Goal: Contribute content: Contribute content

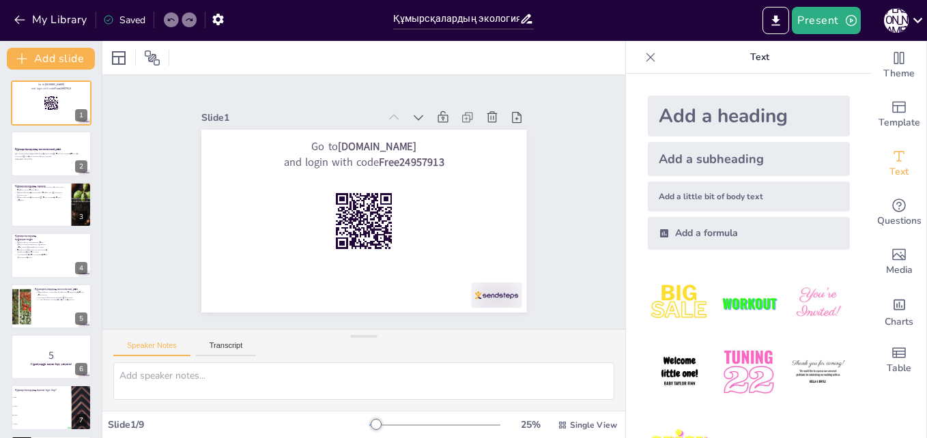
checkbox input "true"
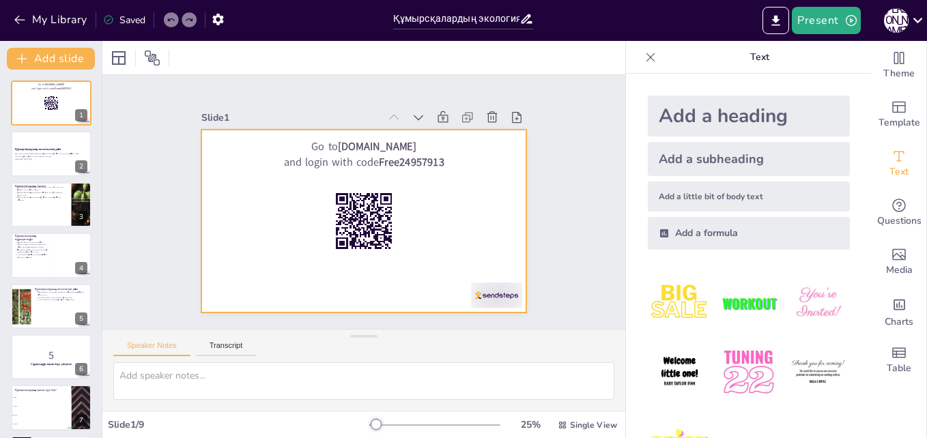
checkbox input "true"
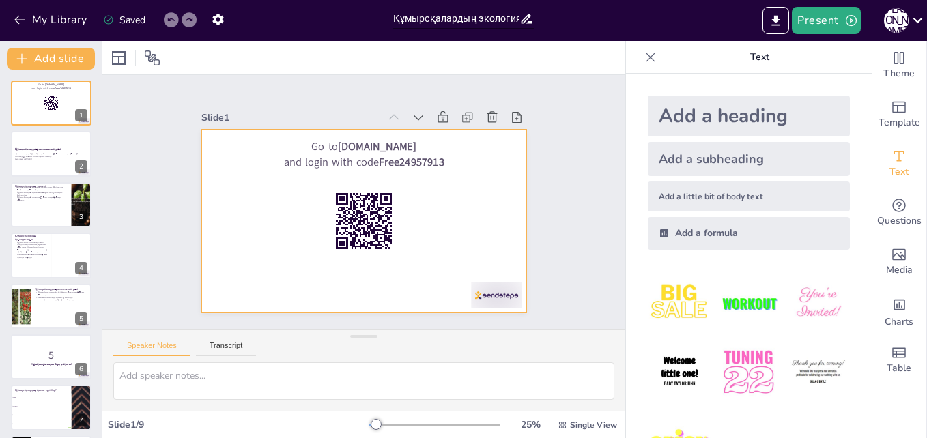
checkbox input "true"
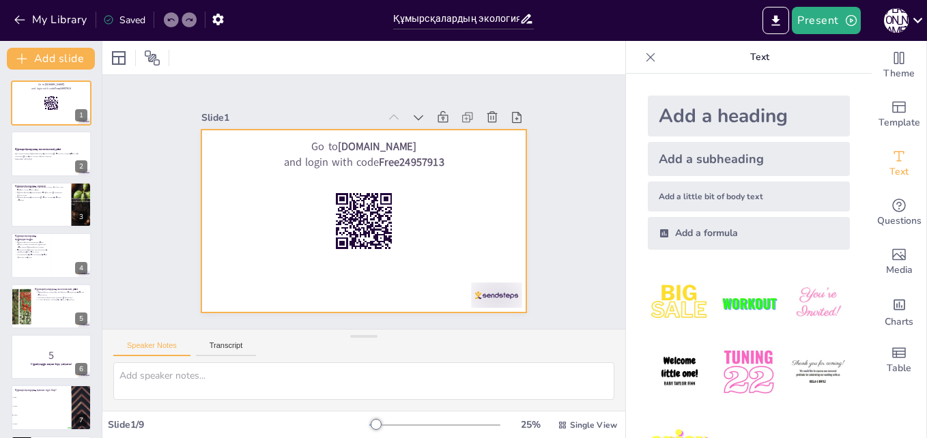
checkbox input "true"
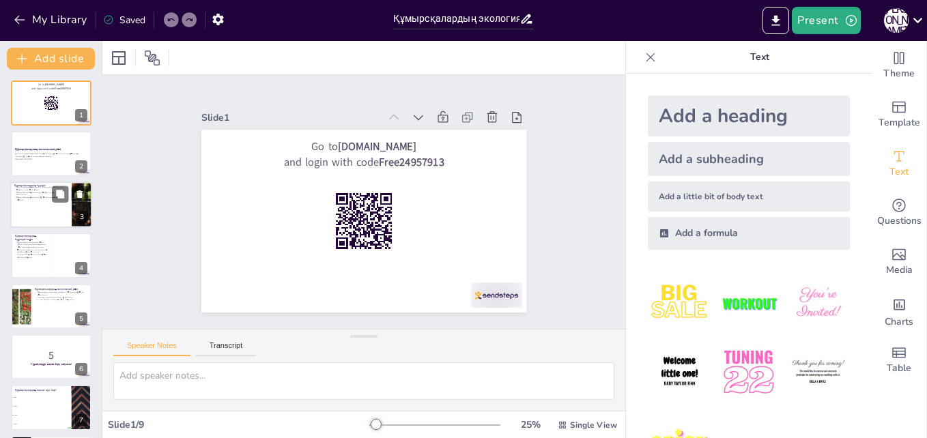
checkbox input "true"
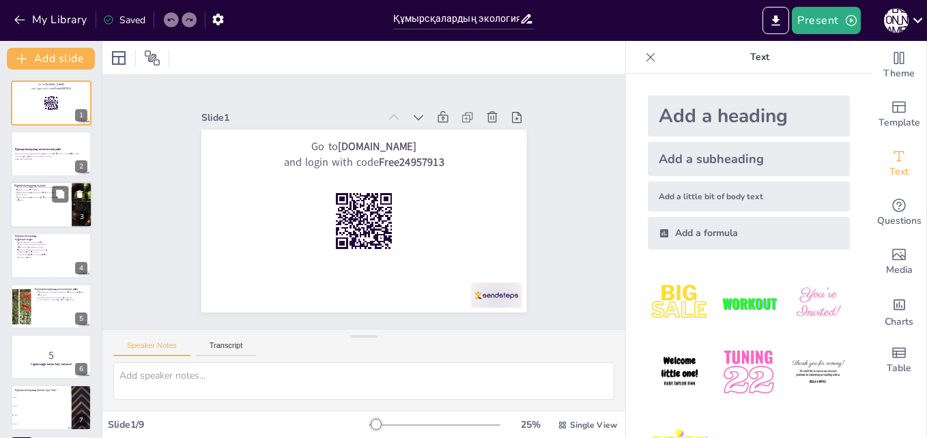
checkbox input "true"
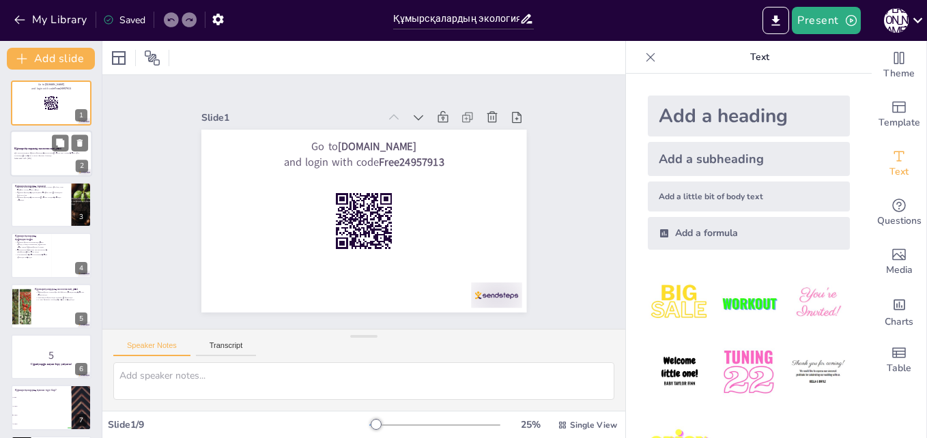
checkbox input "true"
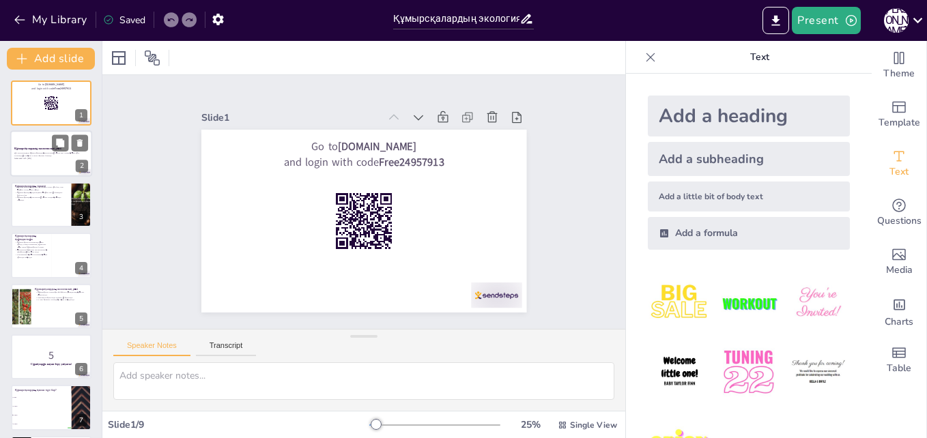
click at [44, 154] on p "Бұл презентацияда құмырсқалардың экосистемаға әсері мен олардың өмір сүру ортас…" at bounding box center [51, 154] width 74 height 5
checkbox input "true"
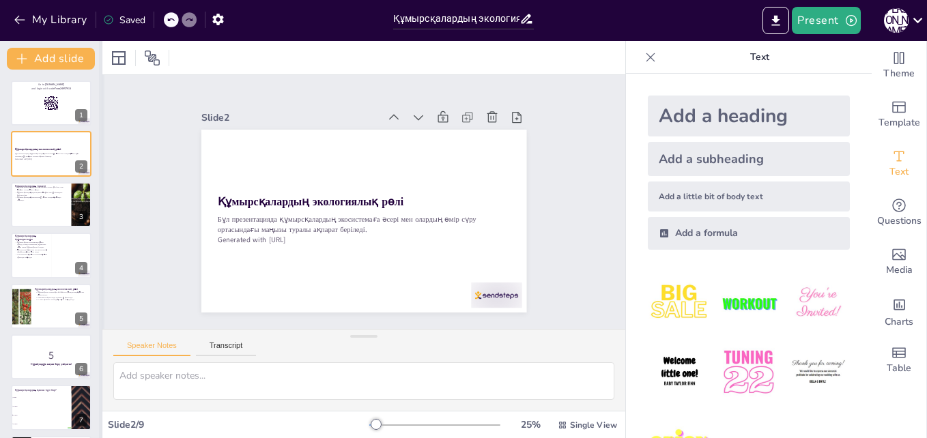
checkbox input "true"
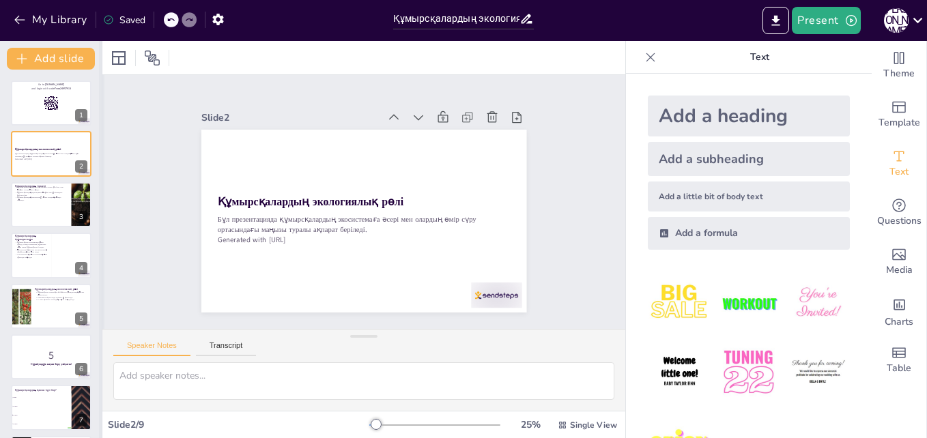
checkbox input "true"
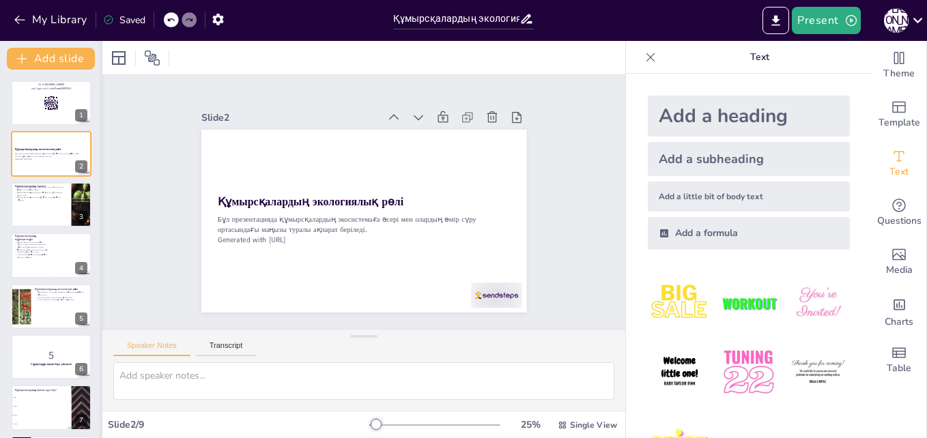
checkbox input "true"
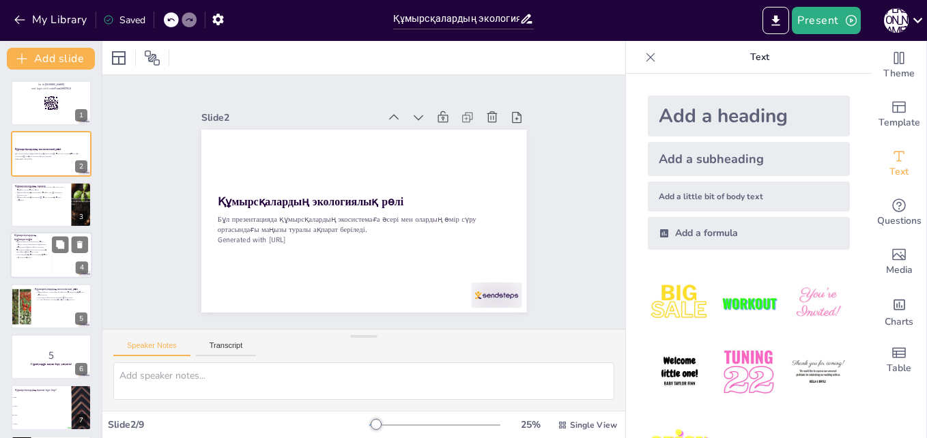
checkbox input "true"
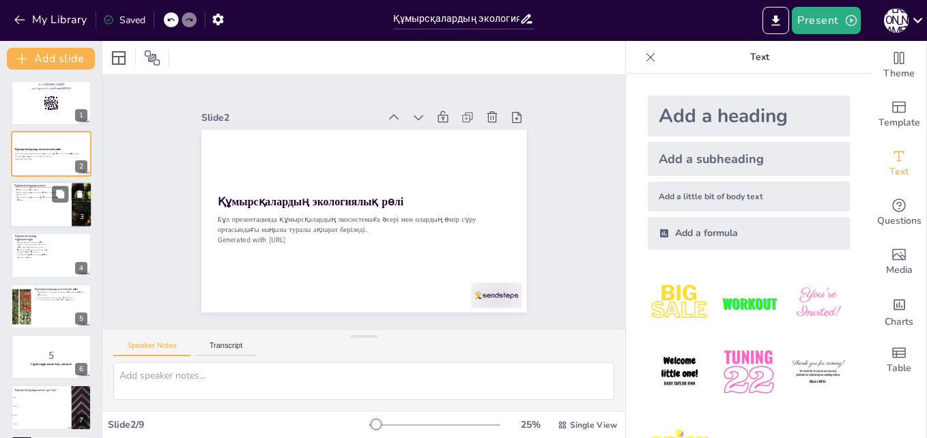
checkbox input "true"
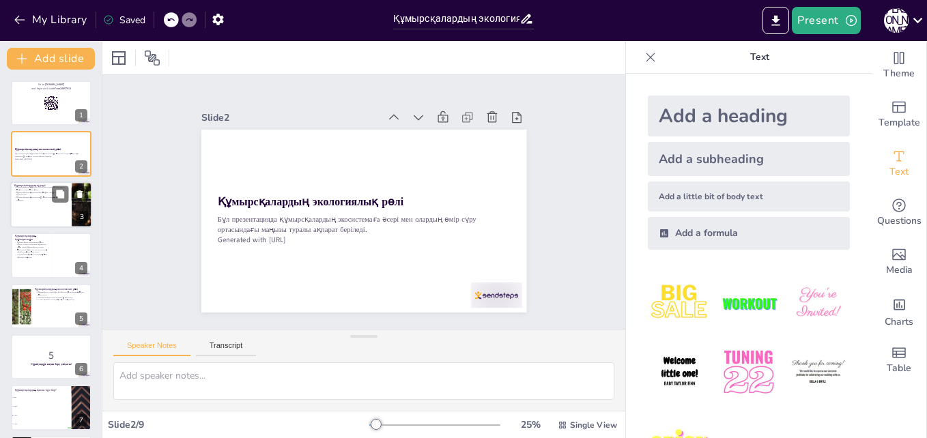
checkbox input "true"
click at [66, 206] on div at bounding box center [51, 205] width 82 height 46
checkbox input "true"
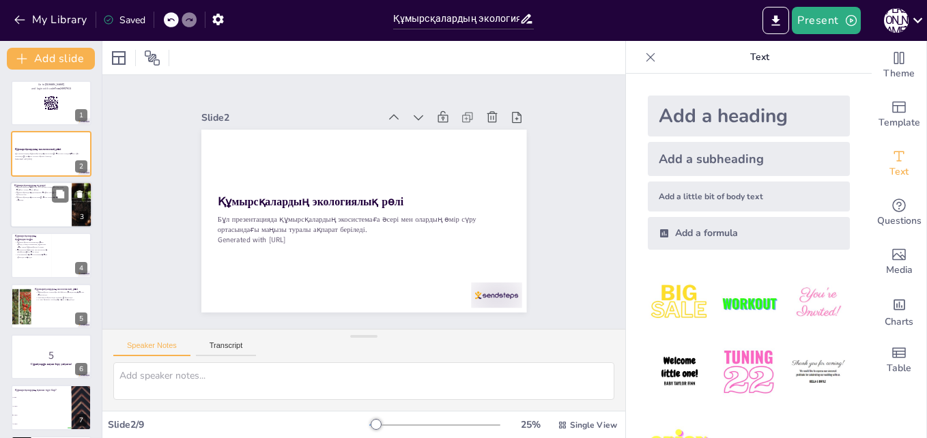
checkbox input "true"
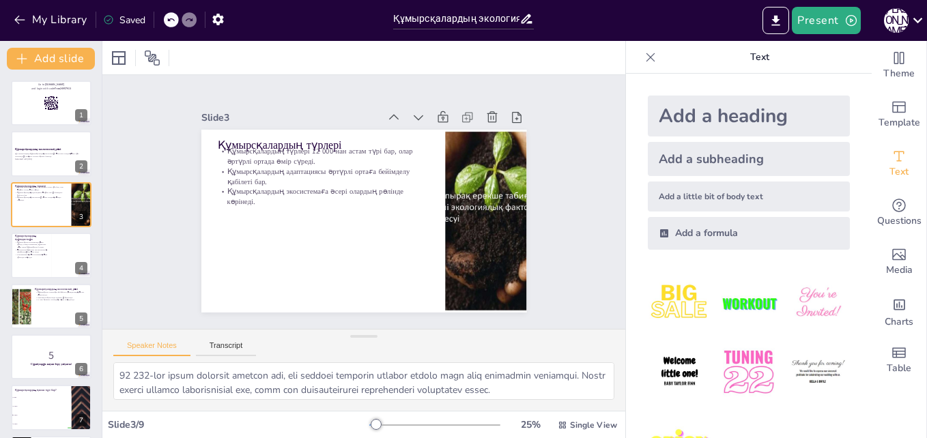
checkbox input "true"
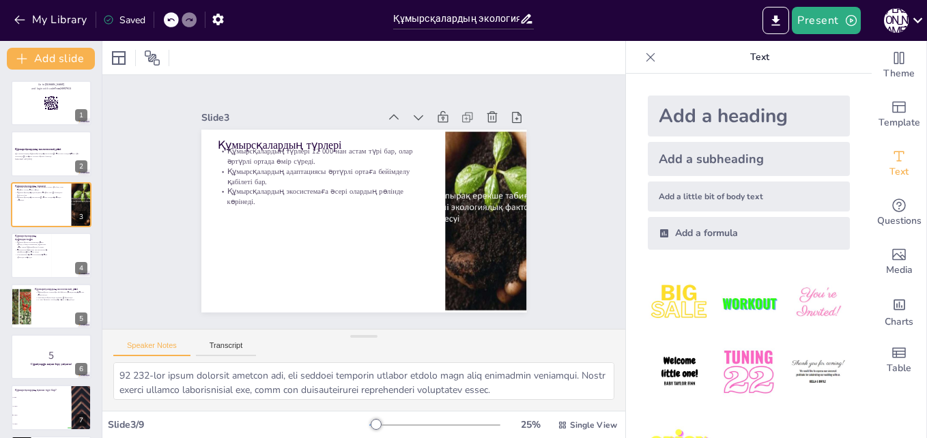
checkbox input "true"
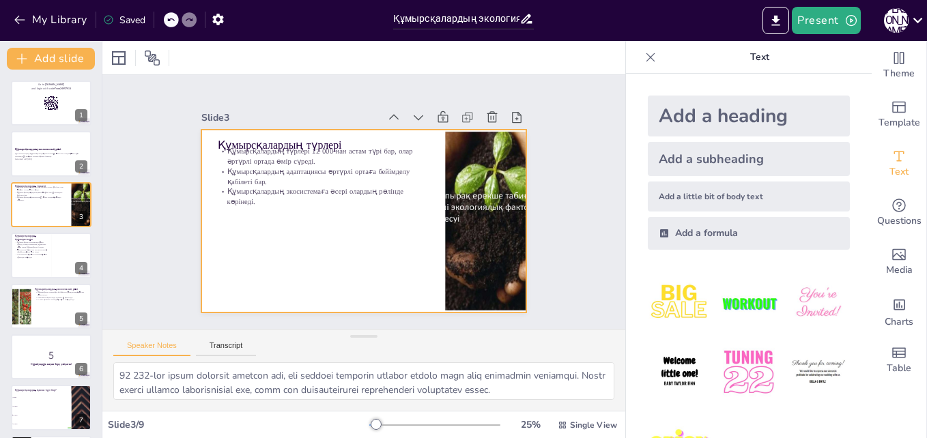
checkbox input "true"
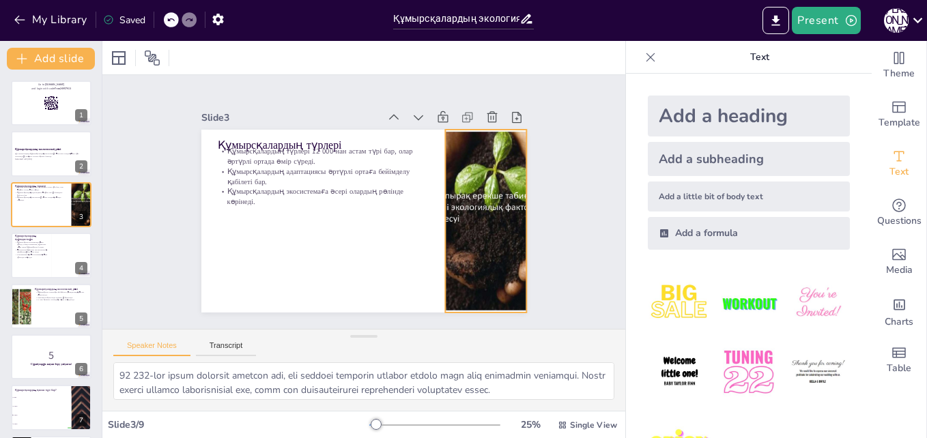
checkbox input "true"
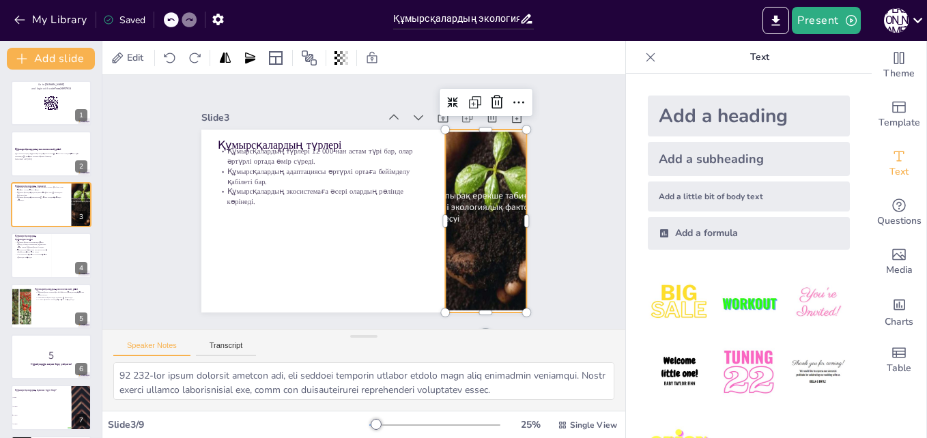
click at [463, 249] on div at bounding box center [486, 221] width 244 height 183
checkbox input "true"
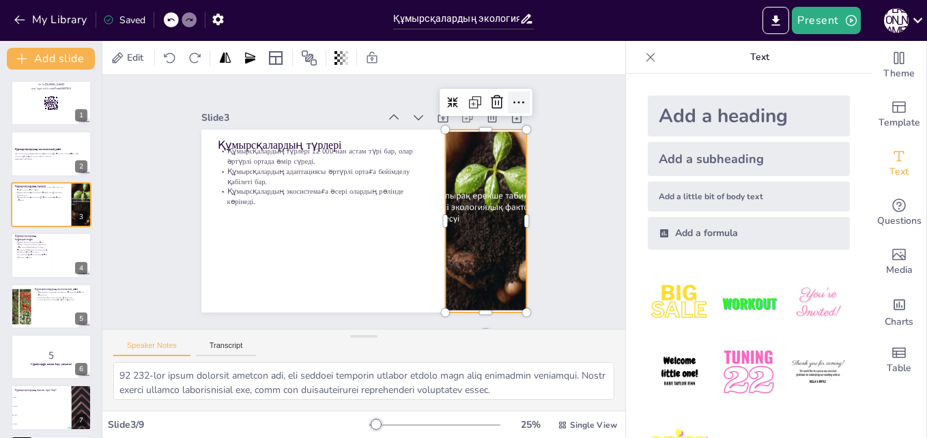
checkbox input "true"
click at [512, 94] on icon at bounding box center [519, 102] width 16 height 16
checkbox input "true"
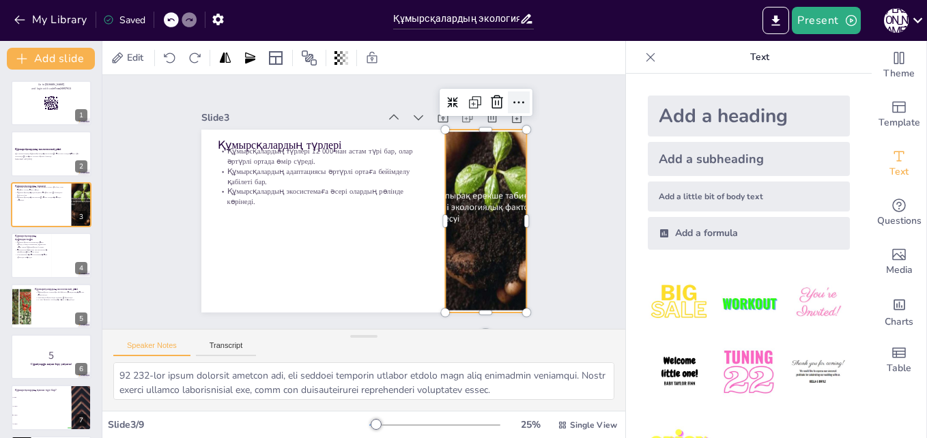
checkbox input "true"
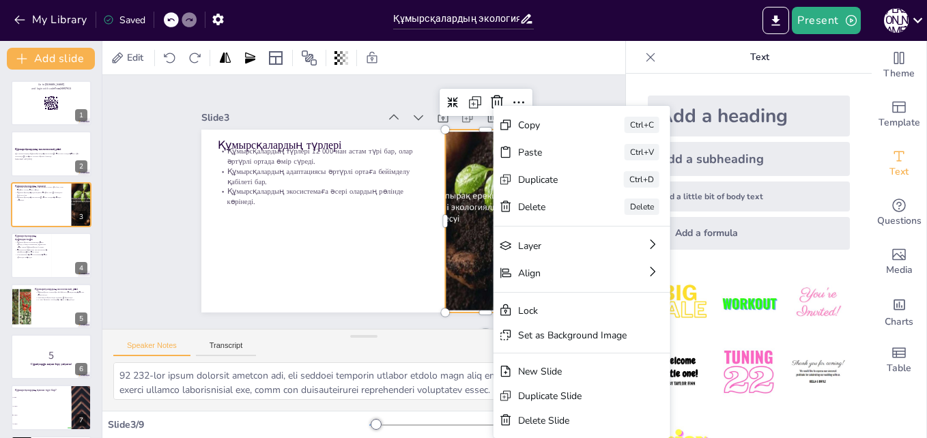
checkbox input "true"
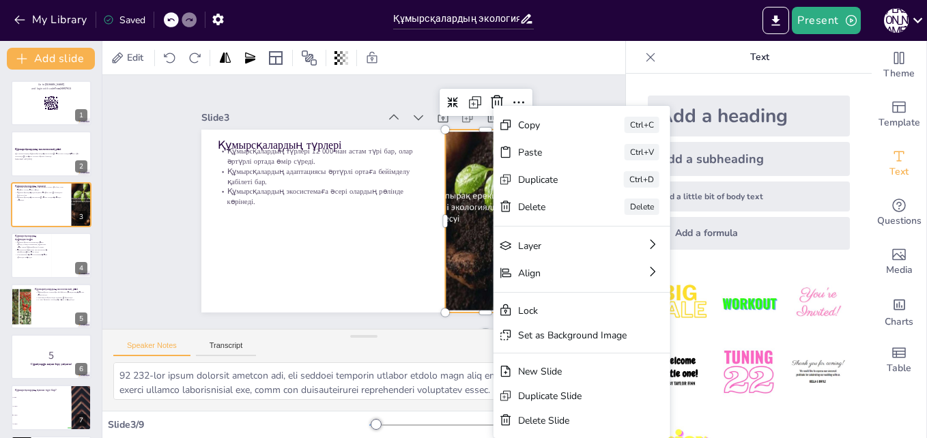
checkbox input "true"
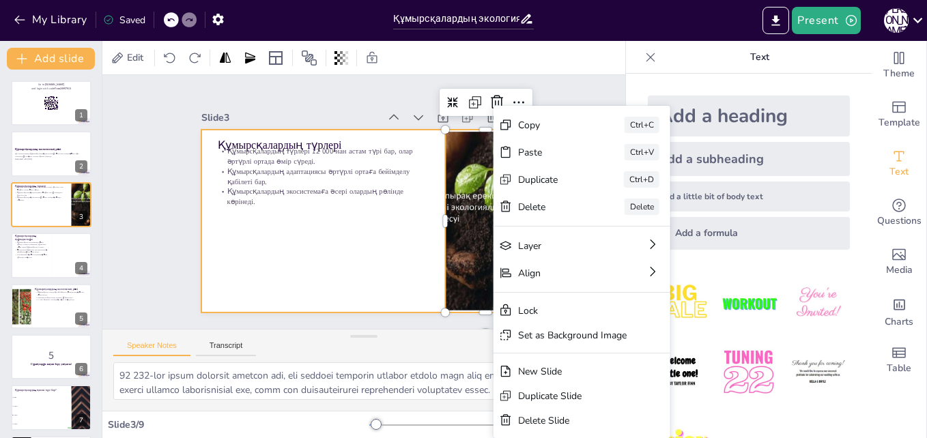
checkbox input "true"
click at [354, 246] on div at bounding box center [363, 221] width 325 height 183
checkbox input "true"
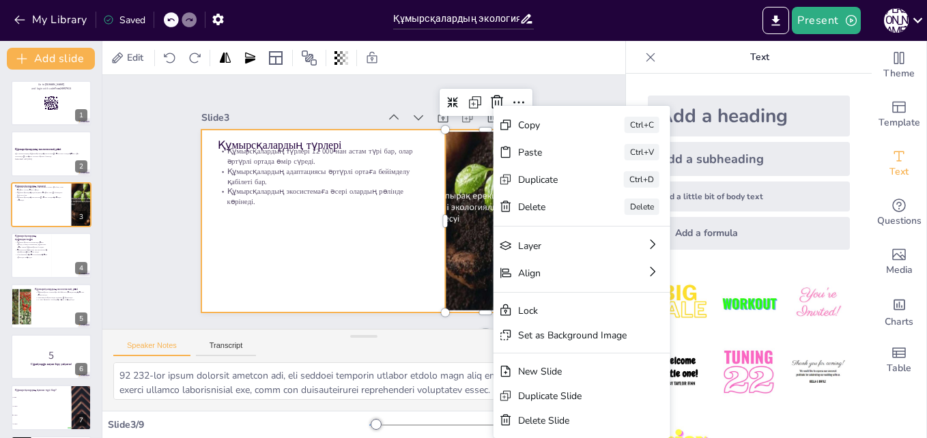
checkbox input "true"
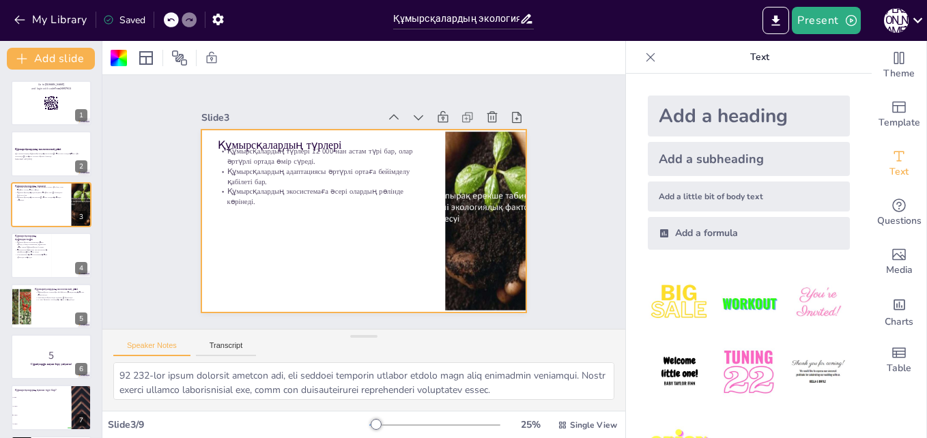
checkbox input "true"
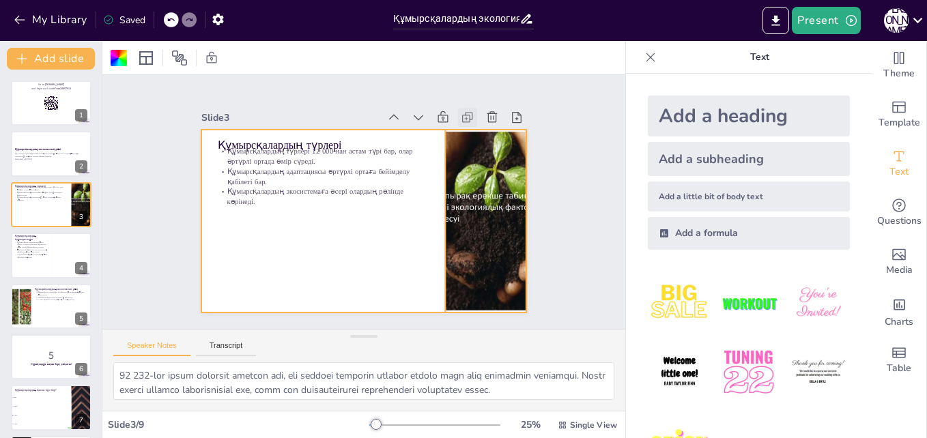
checkbox input "true"
click at [510, 111] on icon at bounding box center [517, 118] width 14 height 14
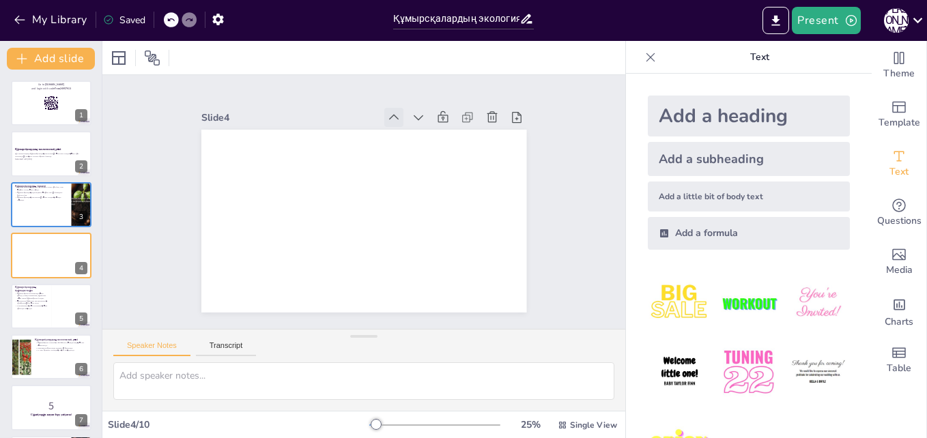
click at [389, 111] on icon at bounding box center [394, 118] width 14 height 14
checkbox input "true"
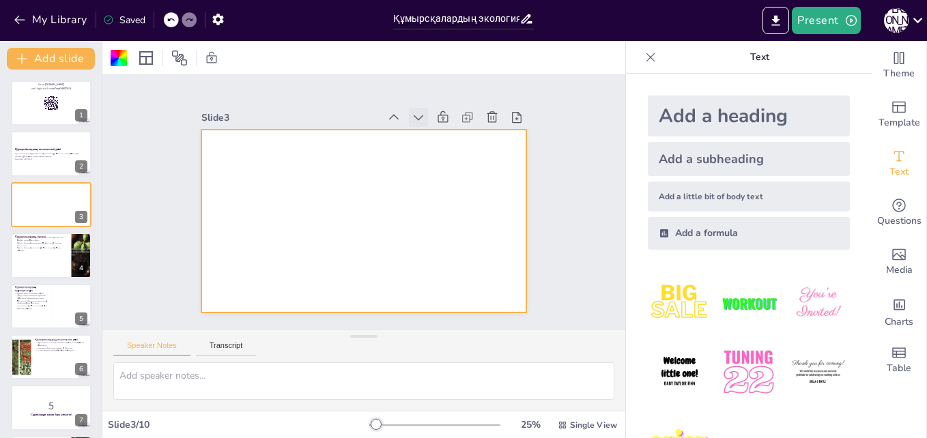
click at [414, 115] on icon at bounding box center [419, 117] width 10 height 5
checkbox input "true"
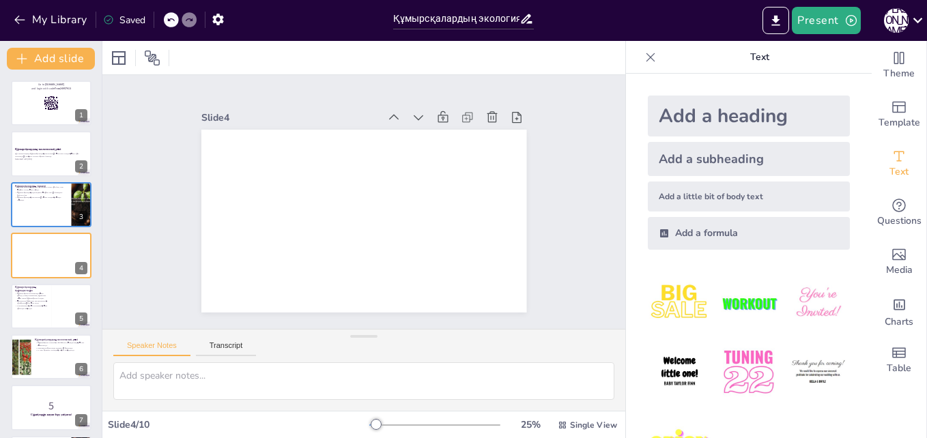
checkbox input "true"
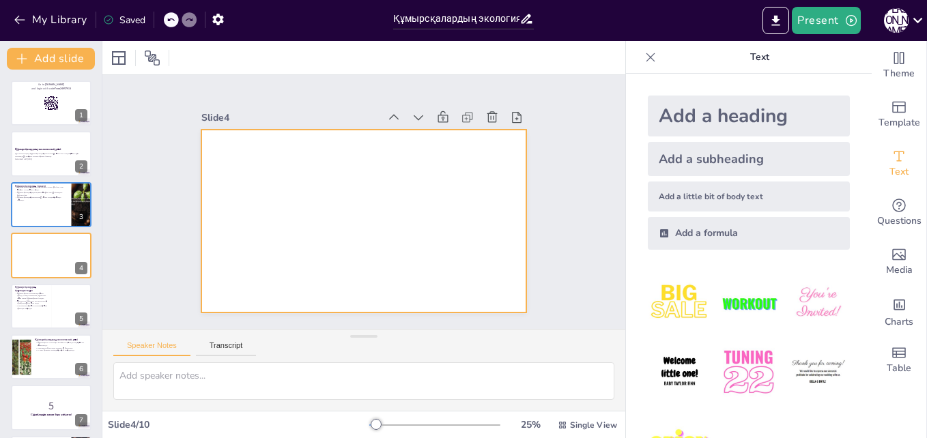
checkbox input "true"
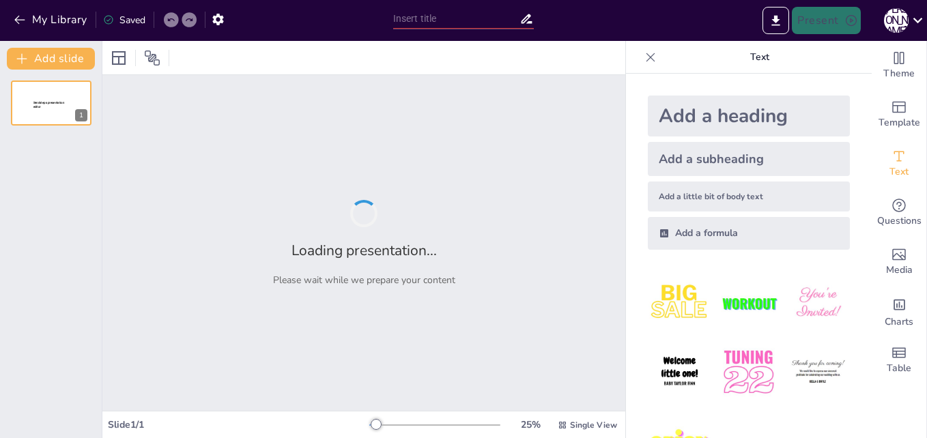
type input "Қазақстандағы құмырсқалардың түрлік әртүрлілігі"
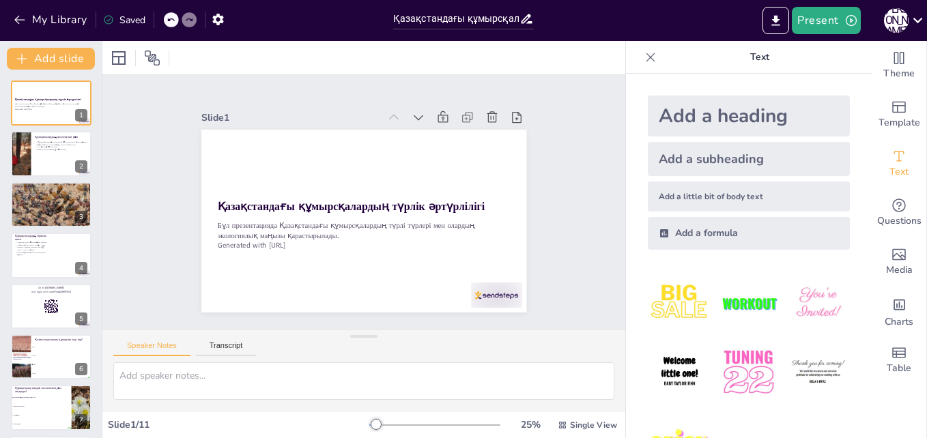
checkbox input "true"
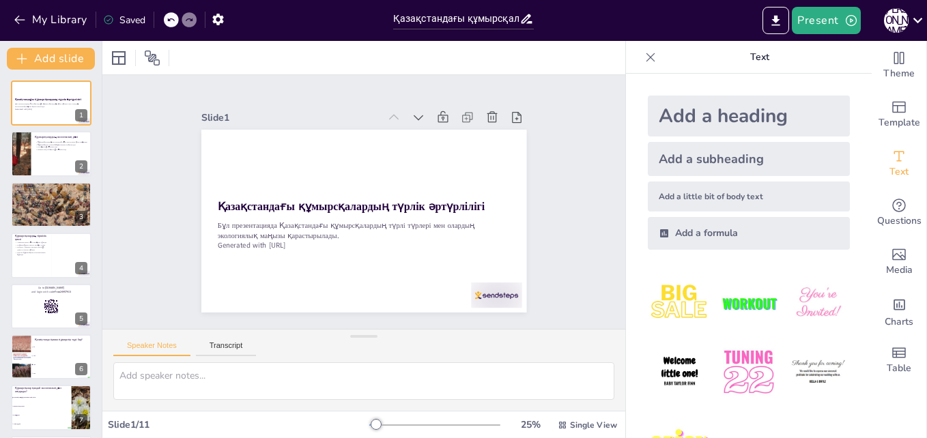
checkbox input "true"
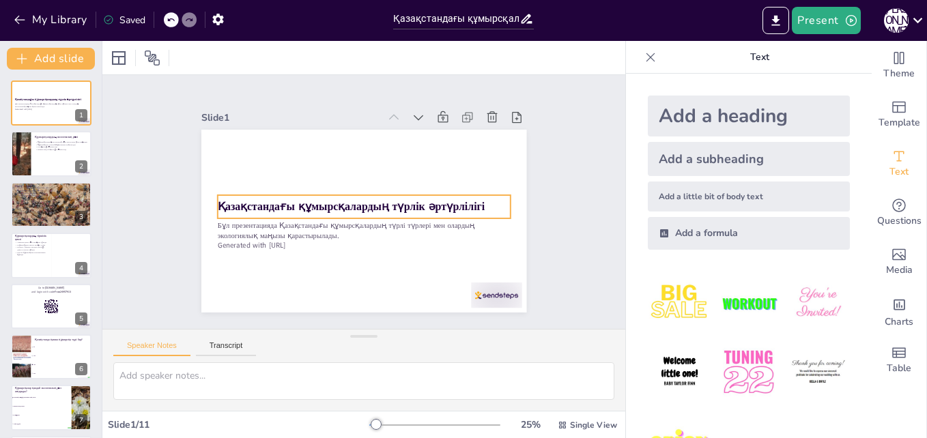
checkbox input "true"
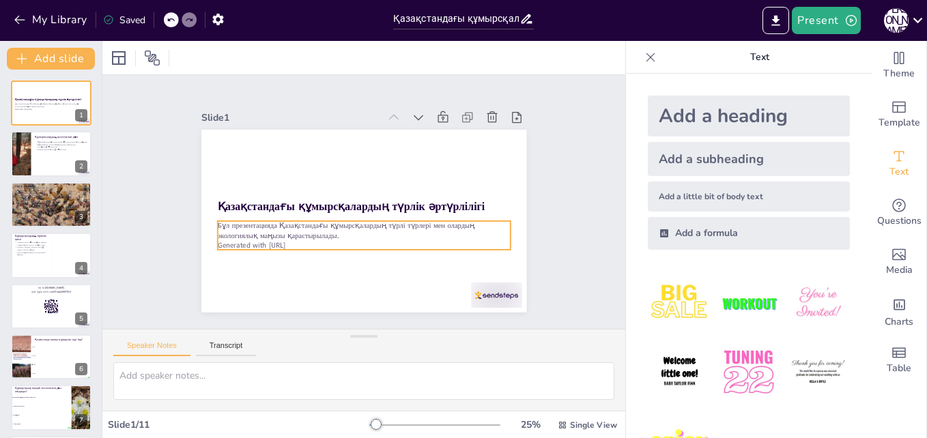
checkbox input "true"
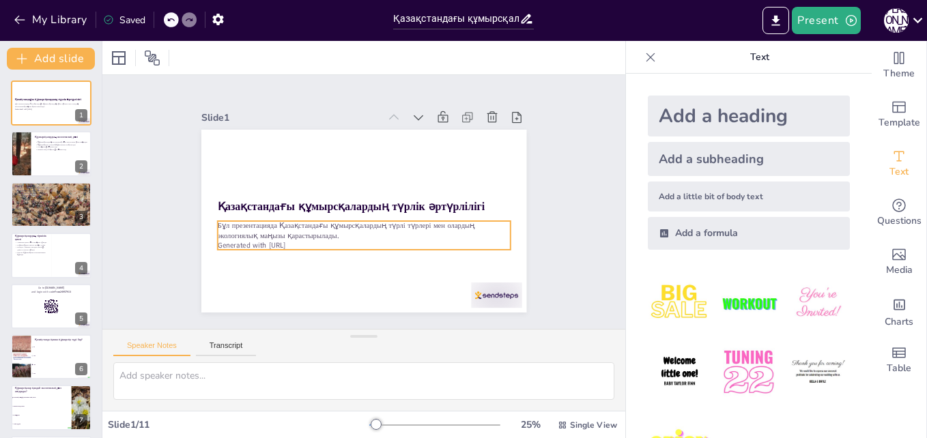
checkbox input "true"
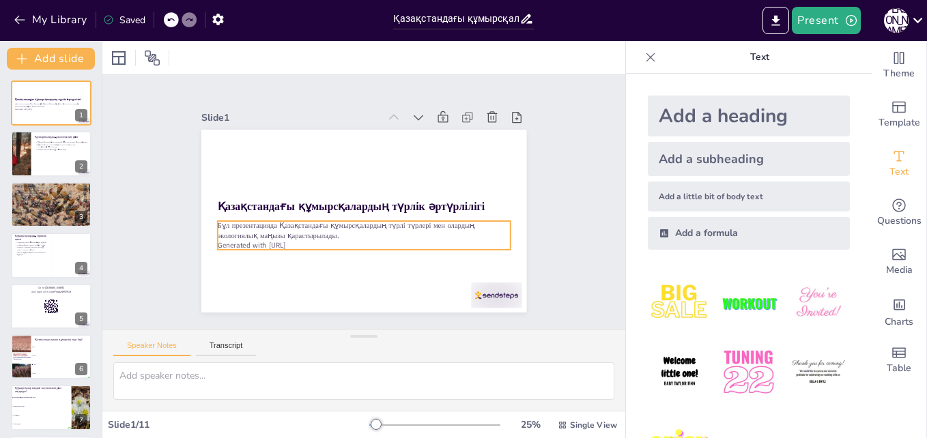
checkbox input "true"
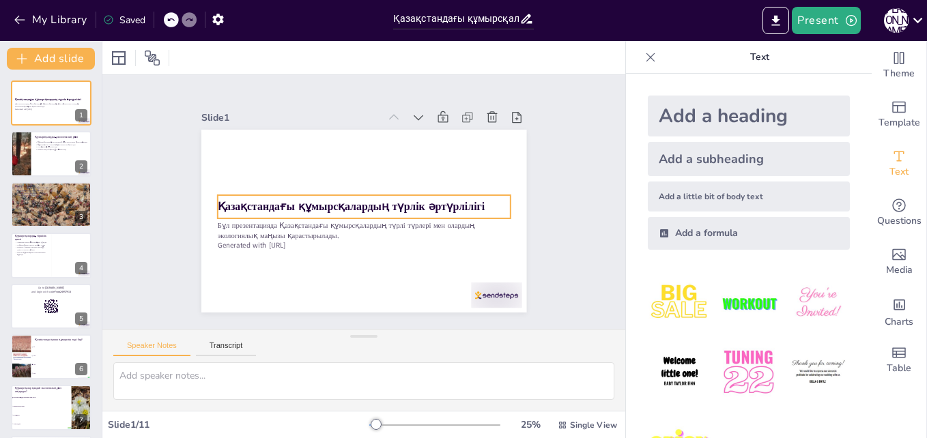
checkbox input "true"
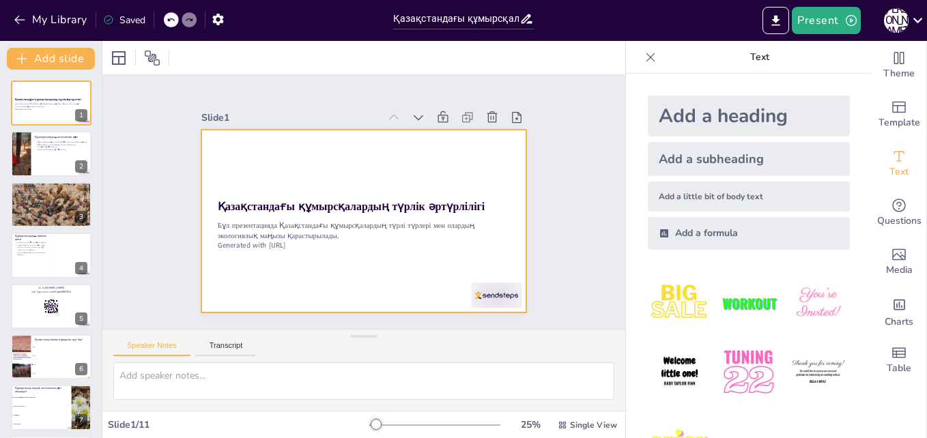
checkbox input "true"
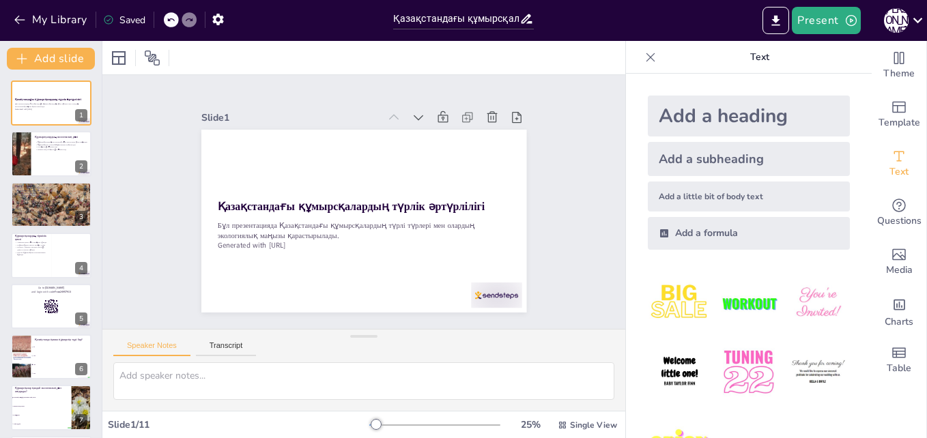
scroll to position [51, 0]
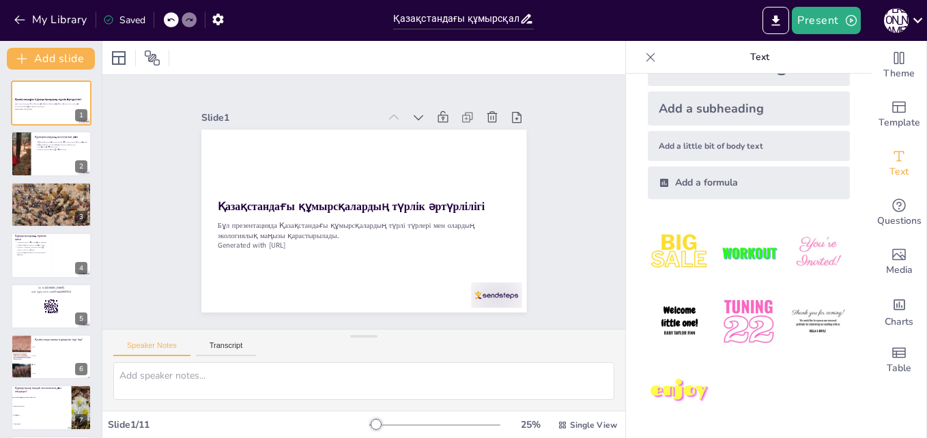
click at [733, 320] on img at bounding box center [749, 322] width 64 height 64
checkbox input "true"
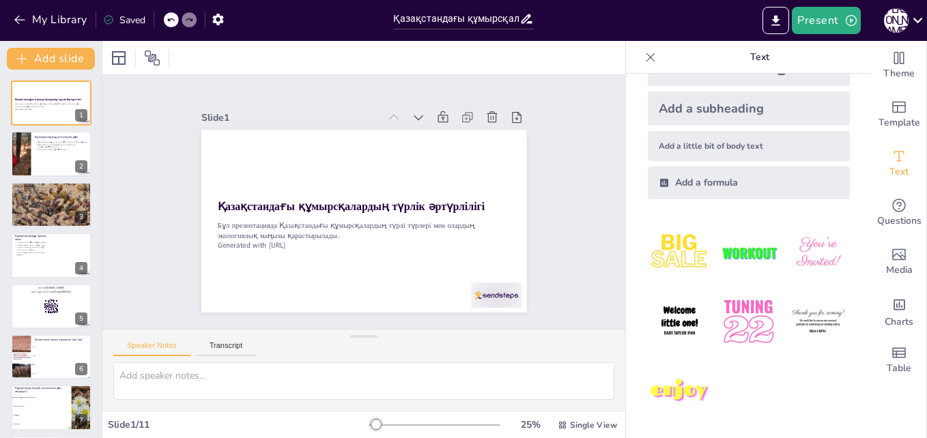
checkbox input "true"
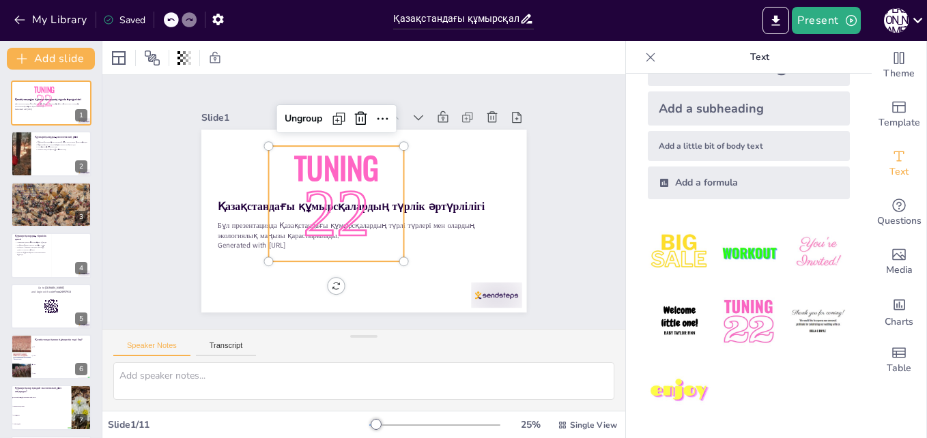
click at [733, 320] on img at bounding box center [749, 322] width 64 height 64
checkbox input "true"
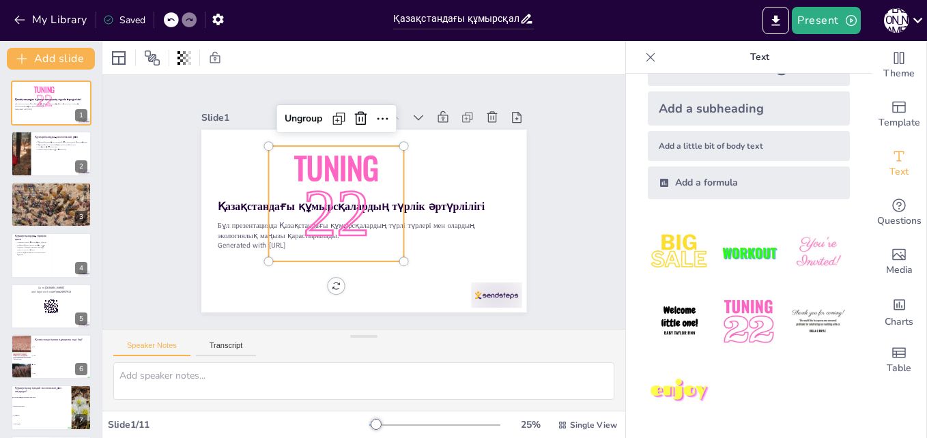
checkbox input "true"
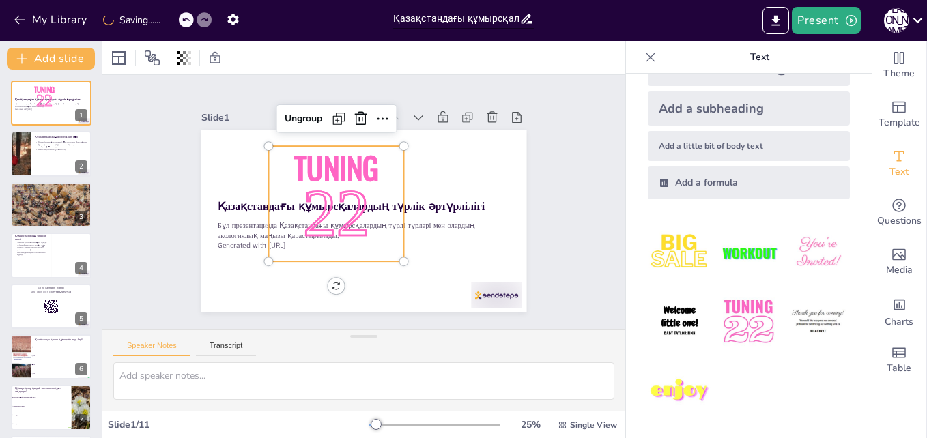
checkbox input "true"
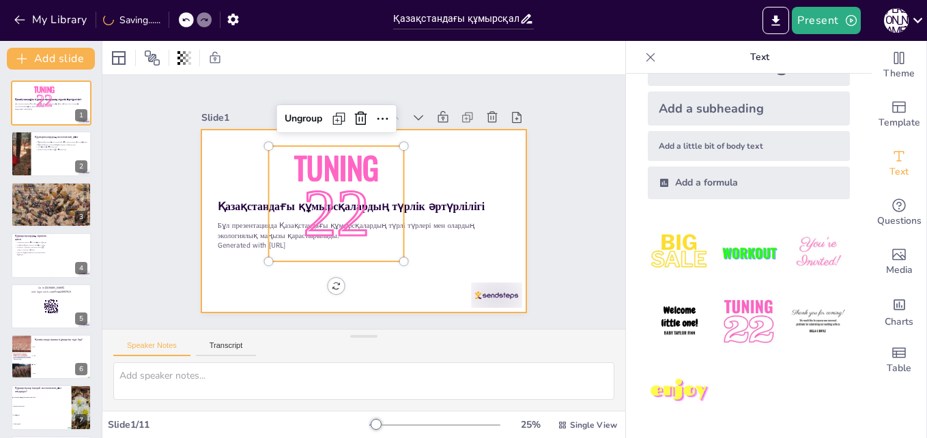
checkbox input "true"
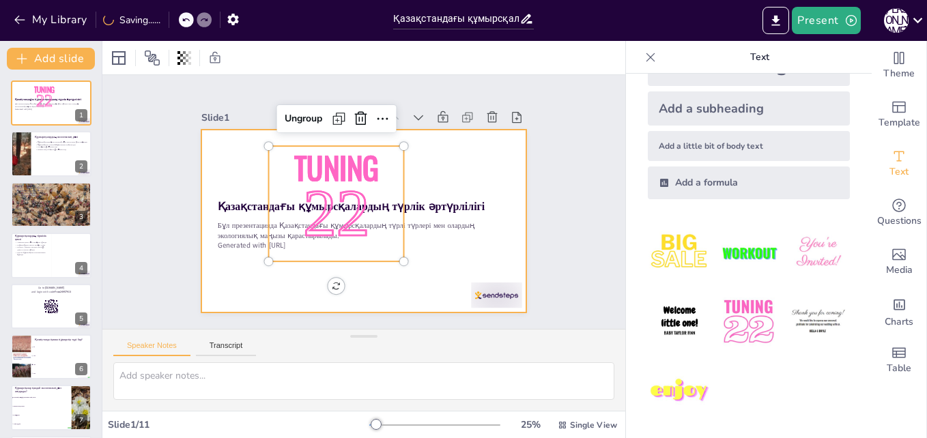
checkbox input "true"
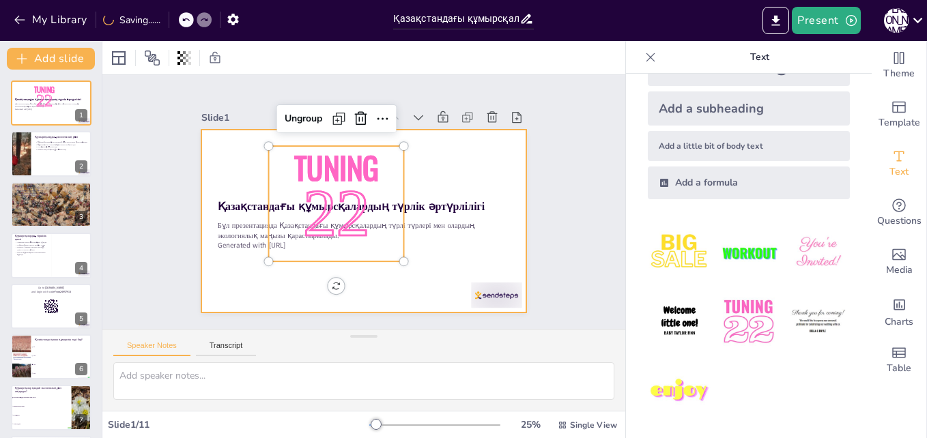
checkbox input "true"
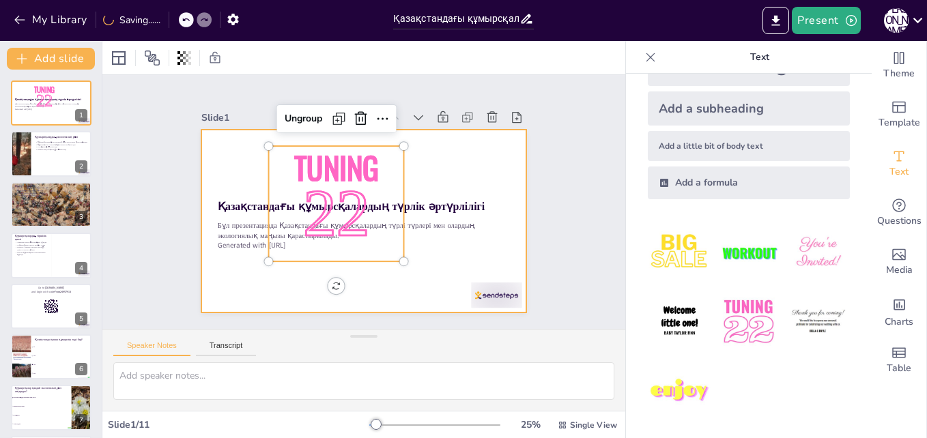
checkbox input "true"
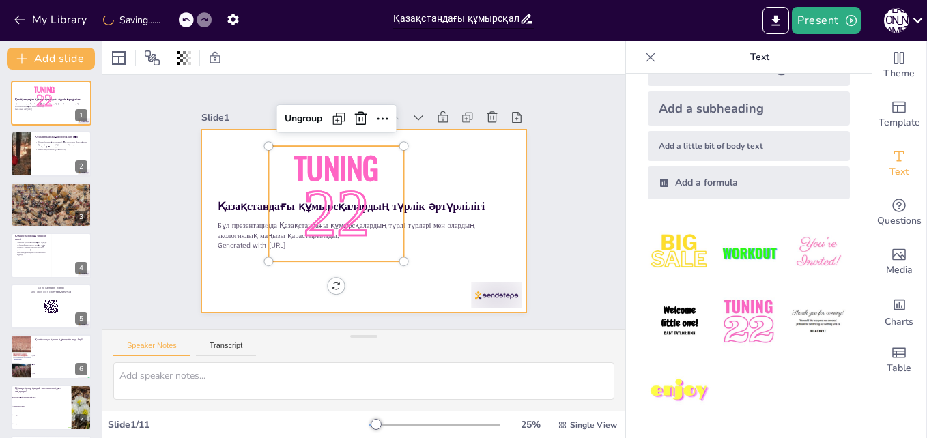
checkbox input "true"
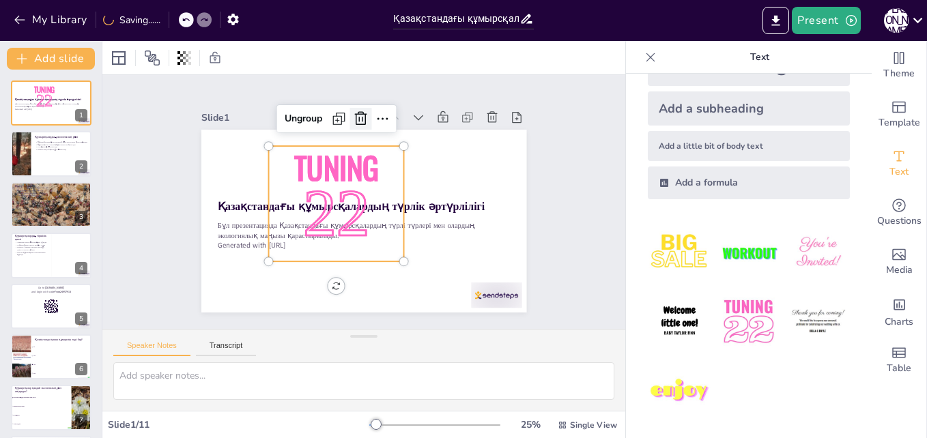
checkbox input "true"
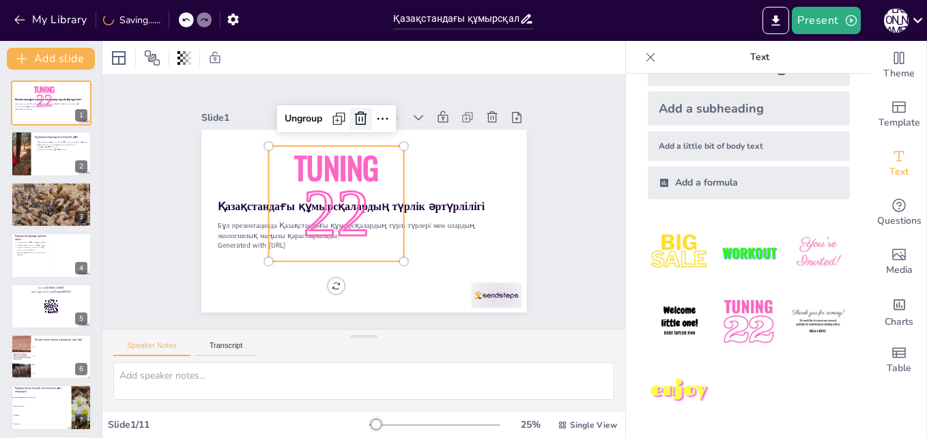
checkbox input "true"
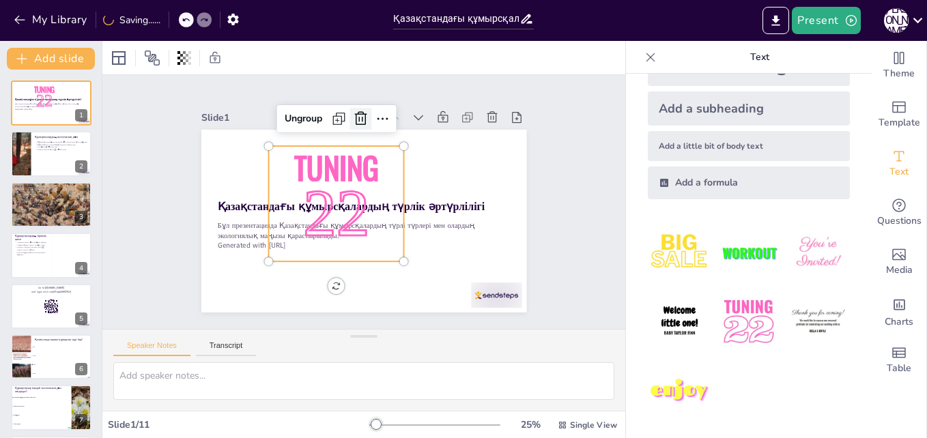
click at [404, 256] on icon at bounding box center [415, 267] width 23 height 23
checkbox input "true"
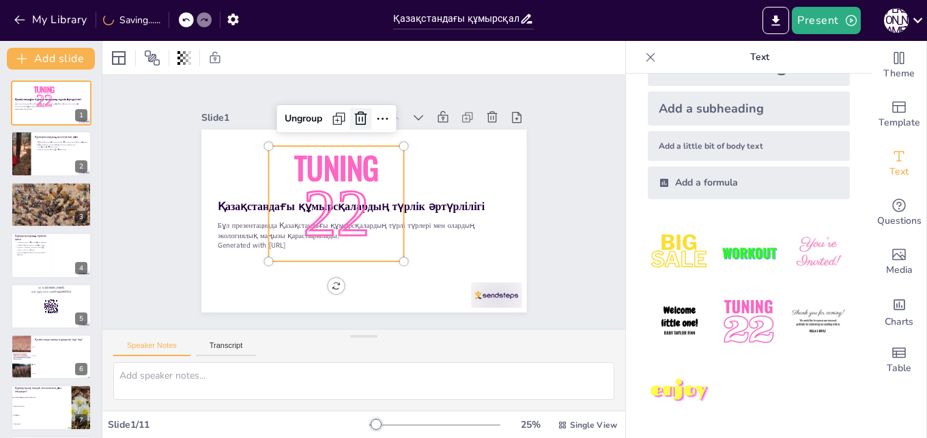
checkbox input "true"
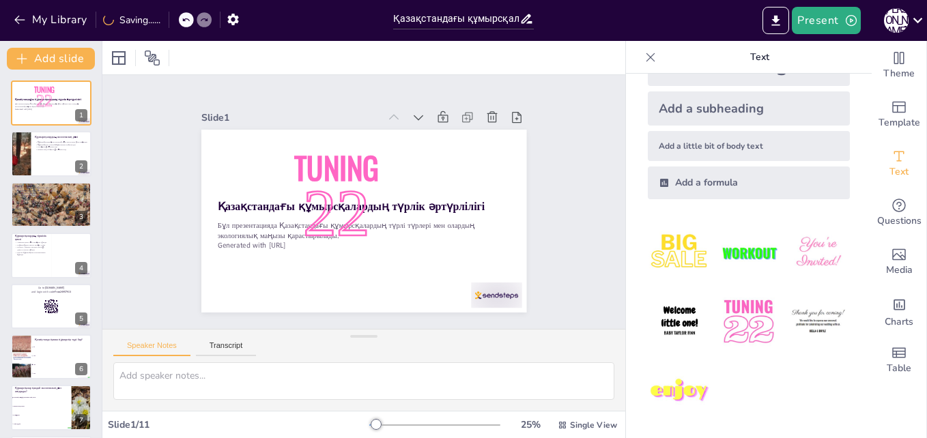
checkbox input "true"
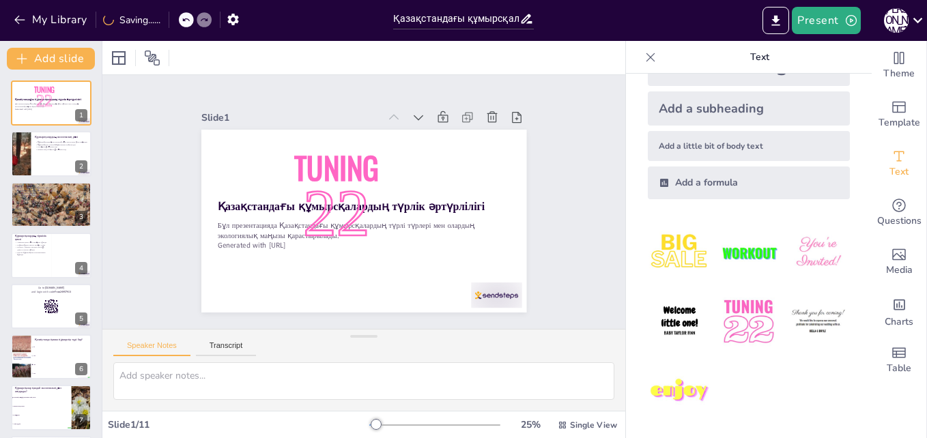
checkbox input "true"
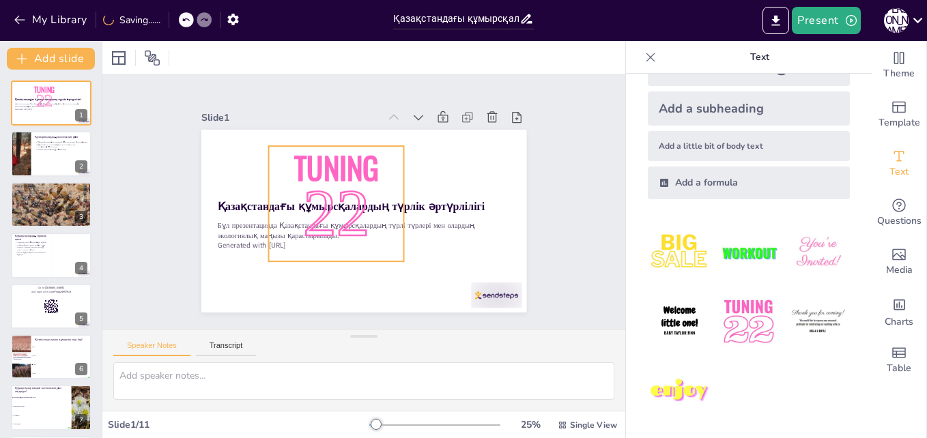
checkbox input "true"
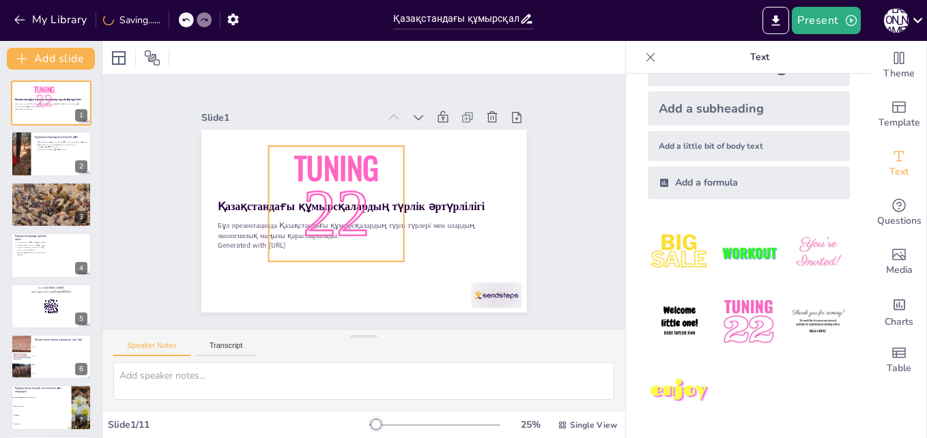
checkbox input "true"
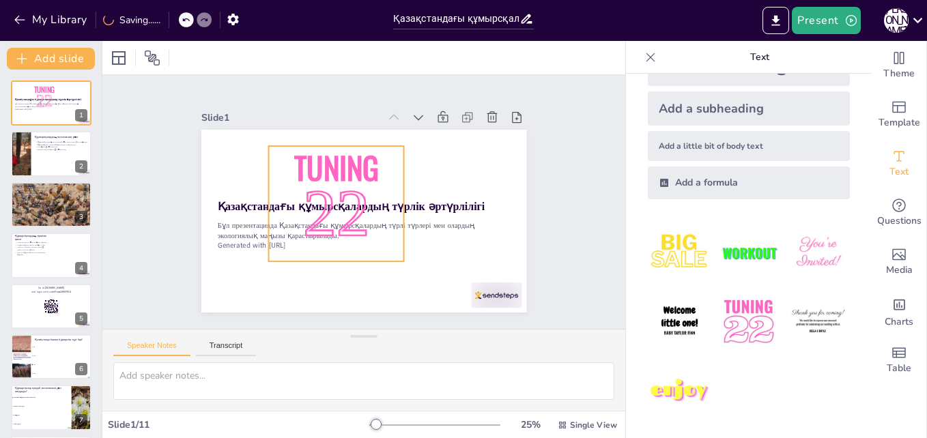
checkbox input "true"
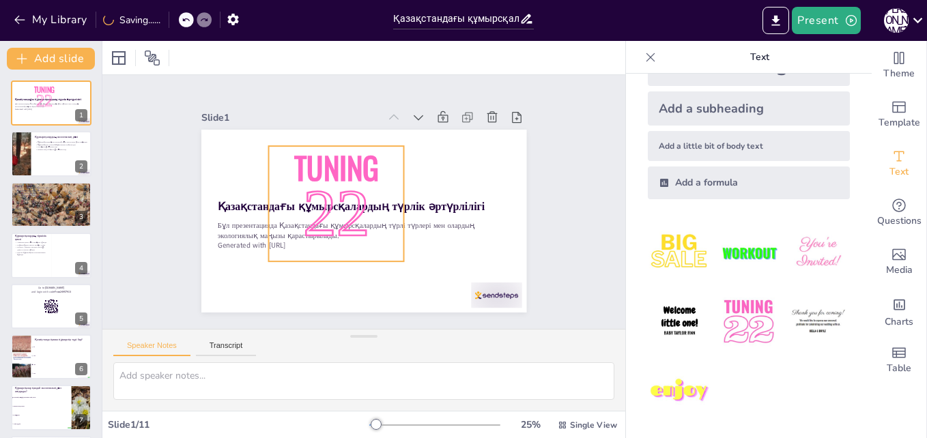
checkbox input "true"
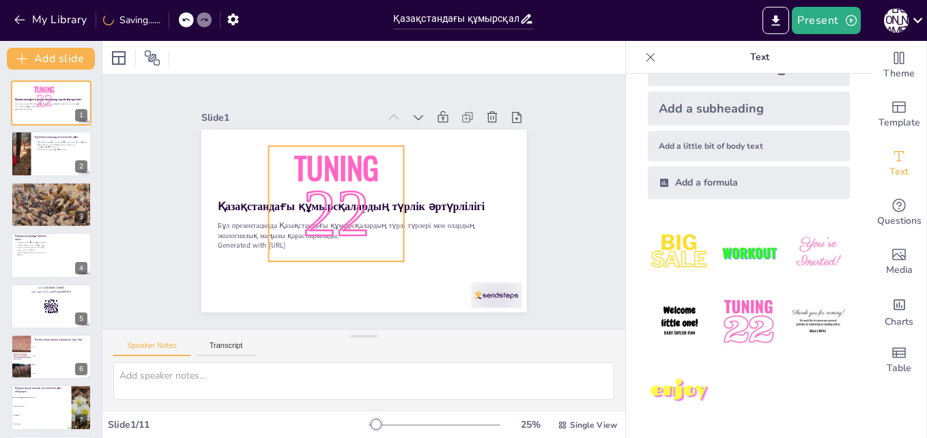
checkbox input "true"
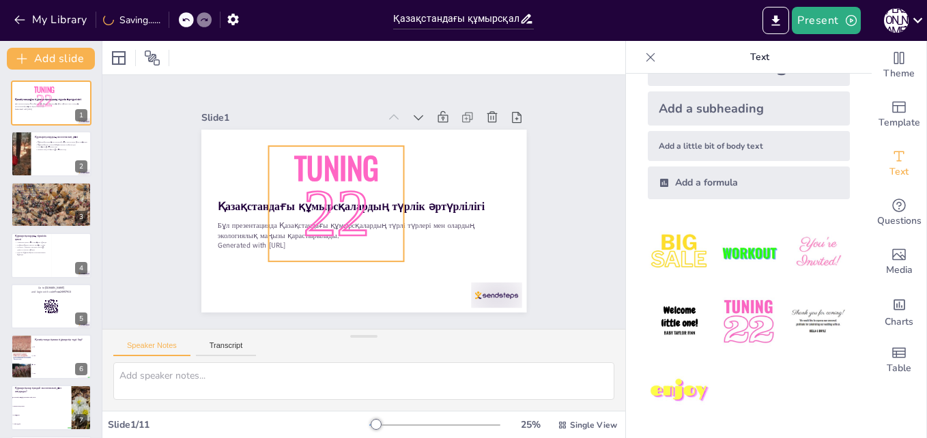
checkbox input "true"
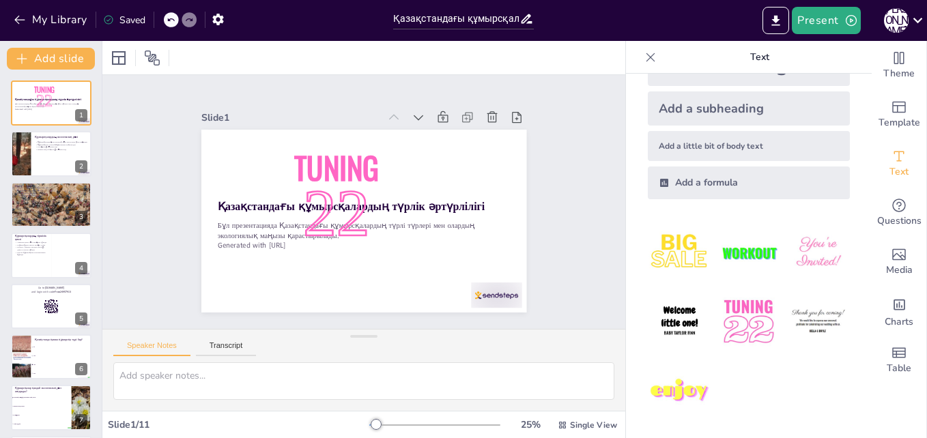
checkbox input "true"
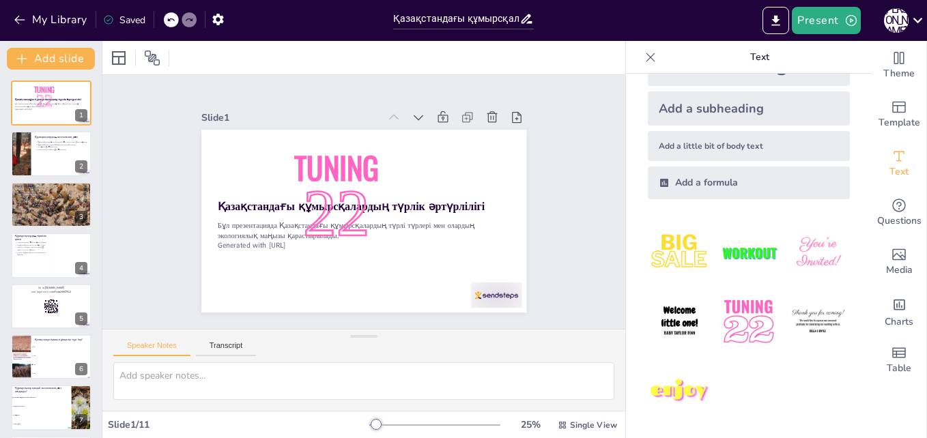
checkbox input "true"
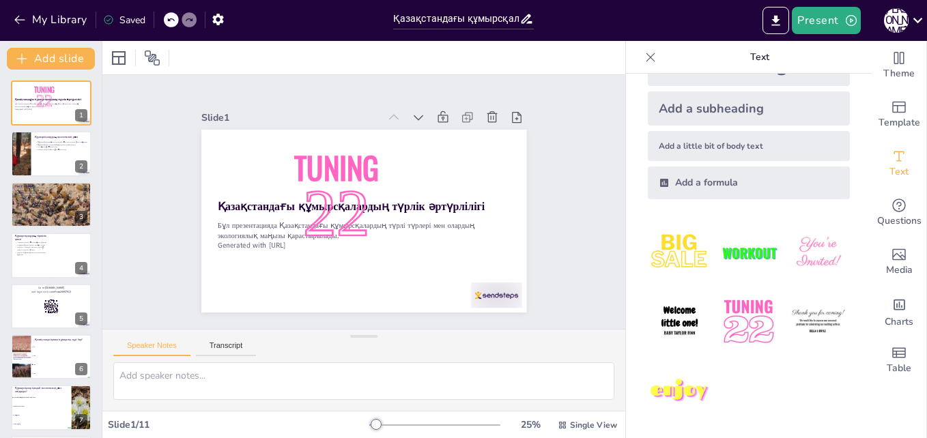
checkbox input "true"
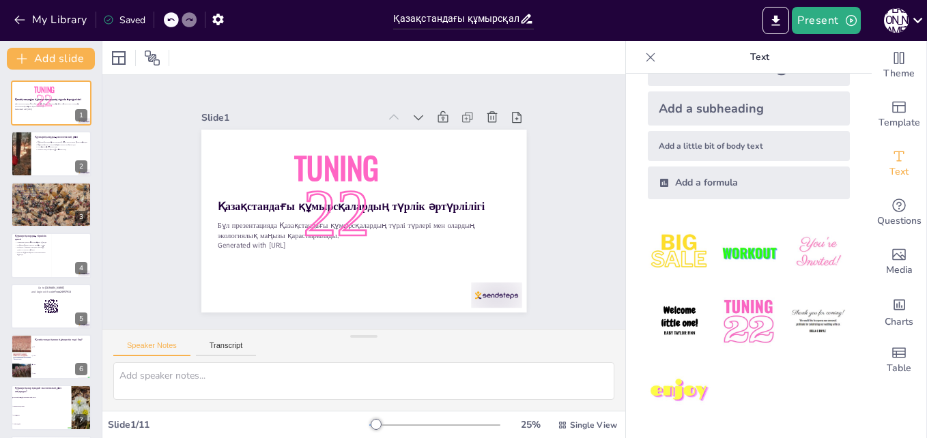
checkbox input "true"
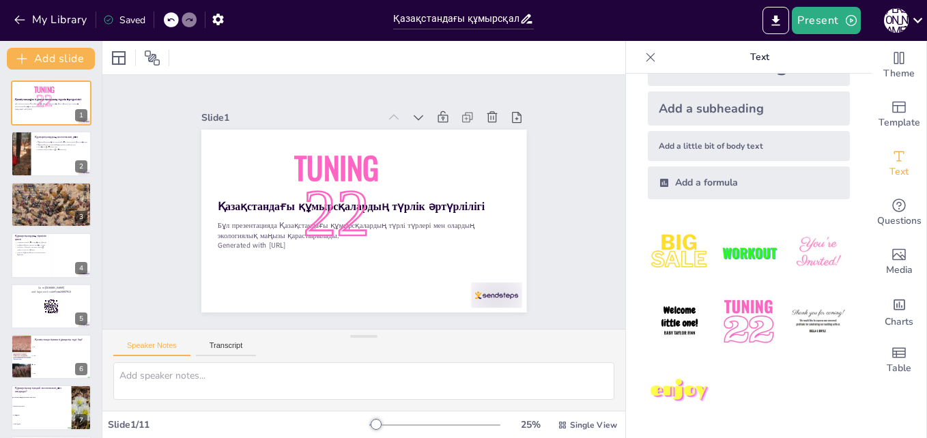
checkbox input "true"
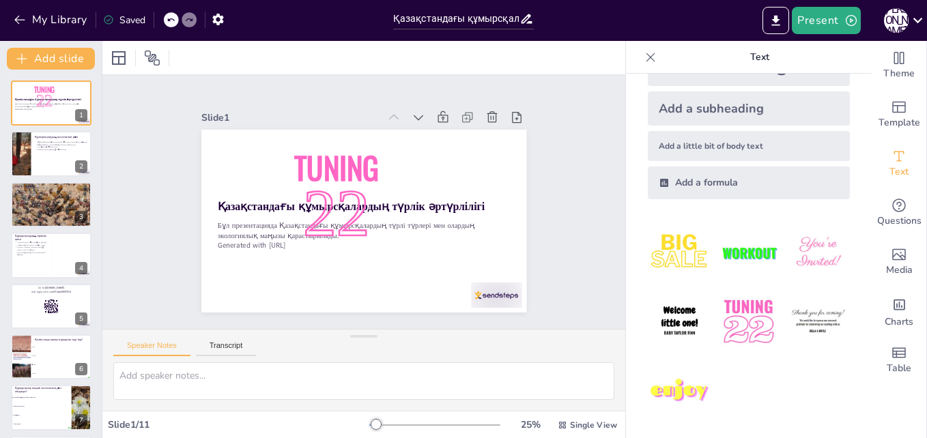
checkbox input "true"
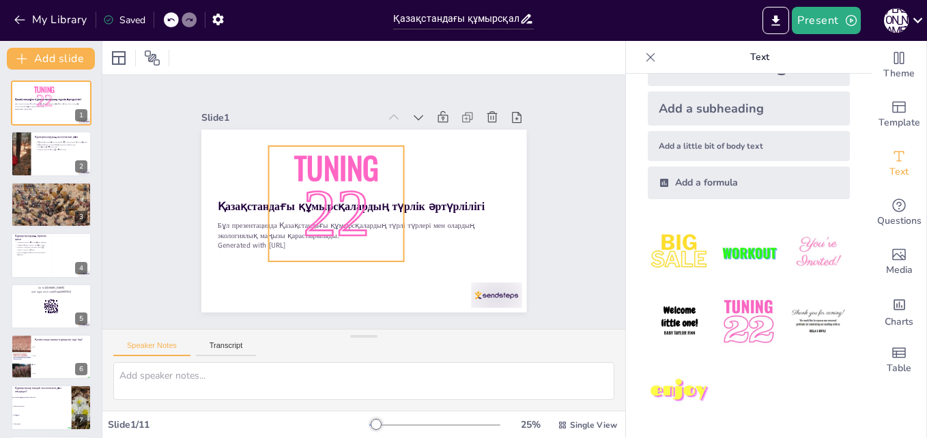
checkbox input "true"
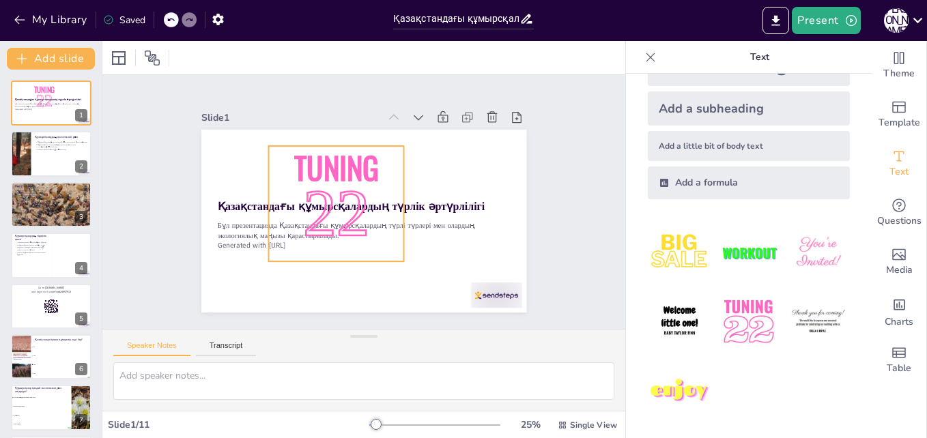
checkbox input "true"
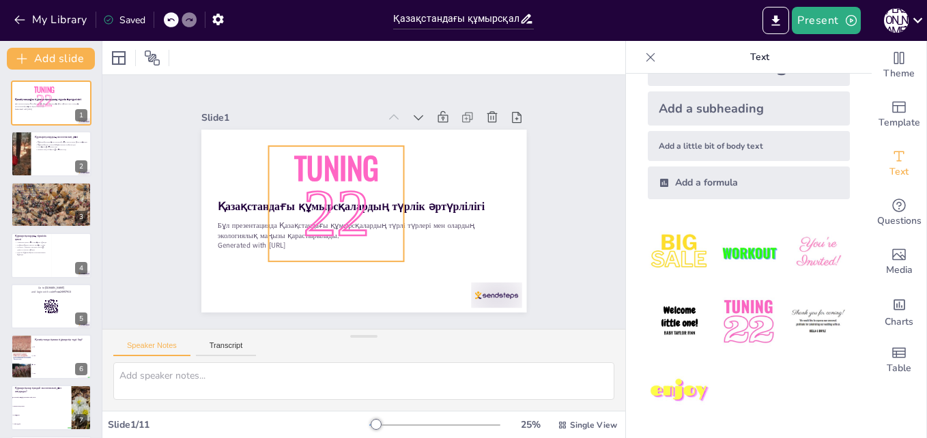
click at [337, 198] on span "22" at bounding box center [377, 228] width 81 height 74
checkbox input "true"
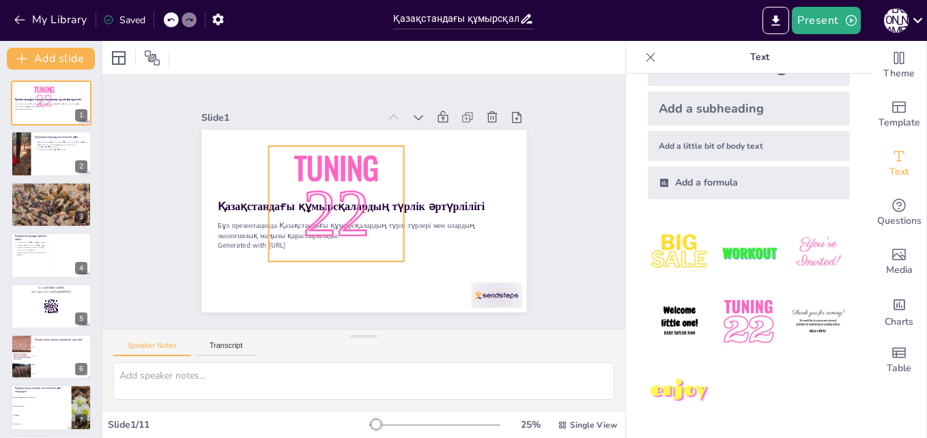
checkbox input "true"
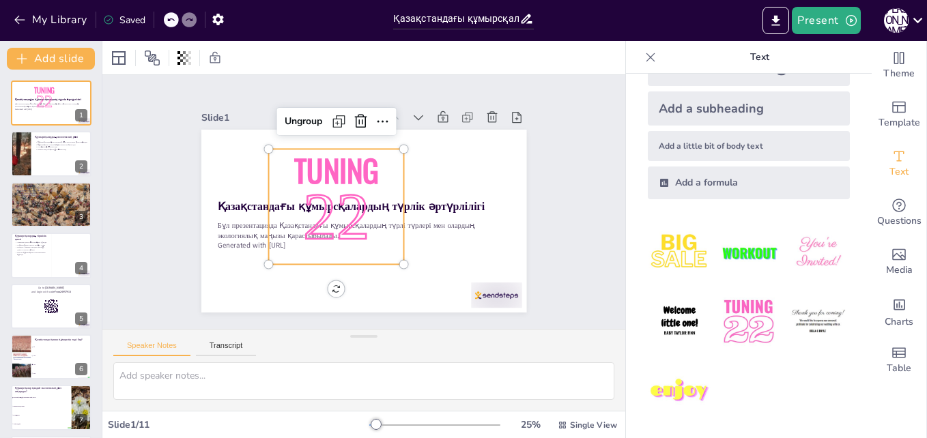
checkbox input "true"
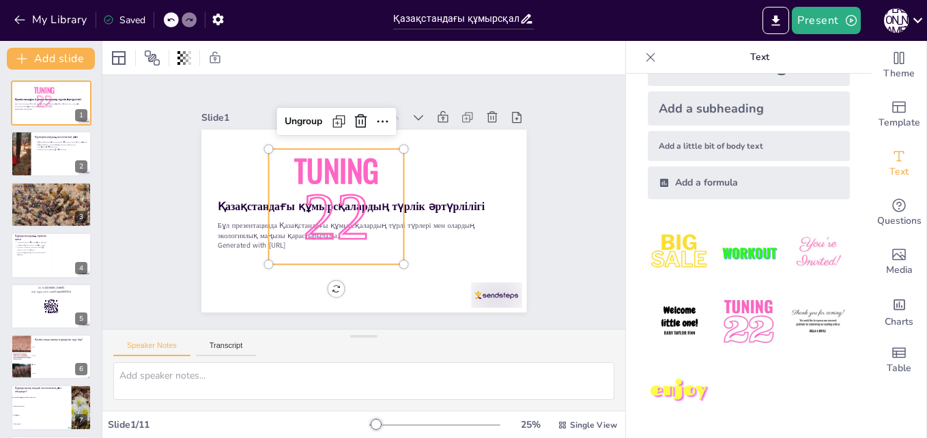
checkbox input "true"
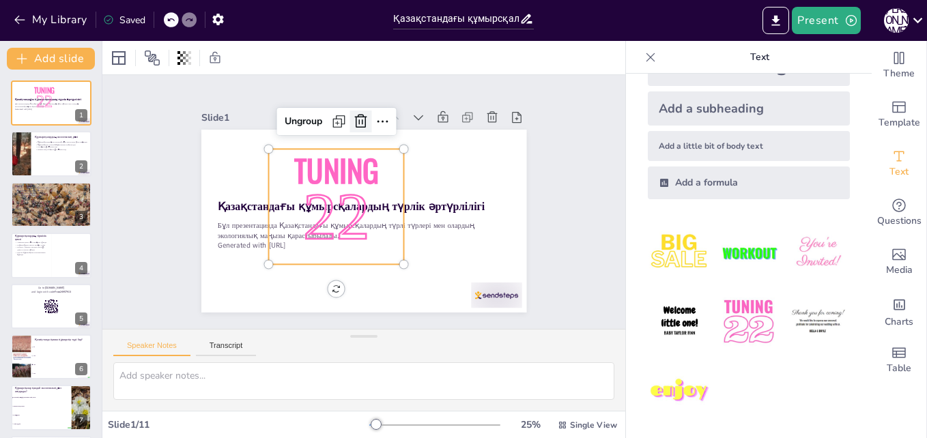
checkbox input "true"
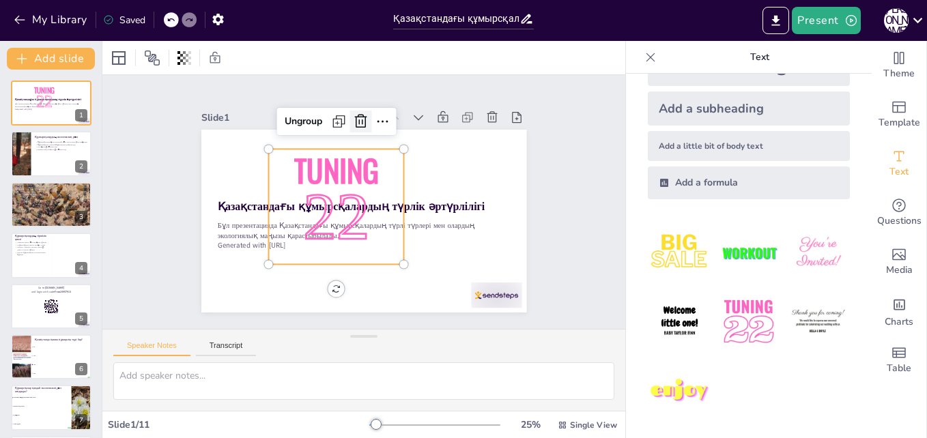
checkbox input "true"
click at [292, 197] on icon at bounding box center [283, 205] width 16 height 16
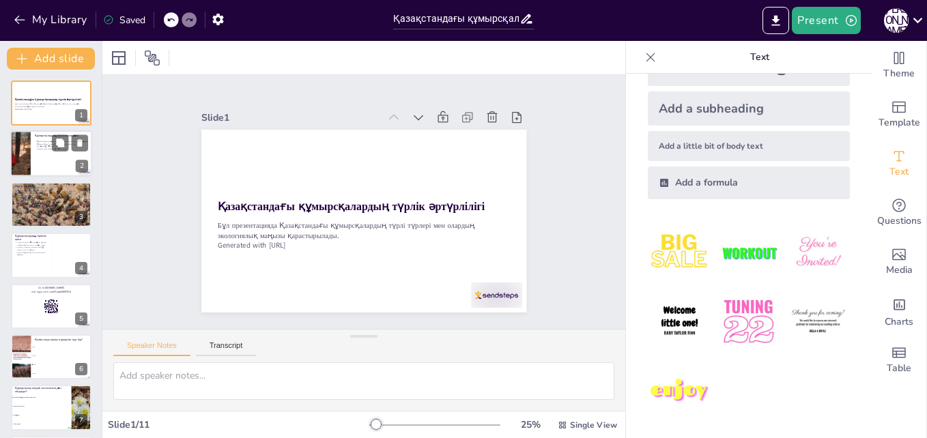
click at [37, 152] on div at bounding box center [51, 154] width 82 height 46
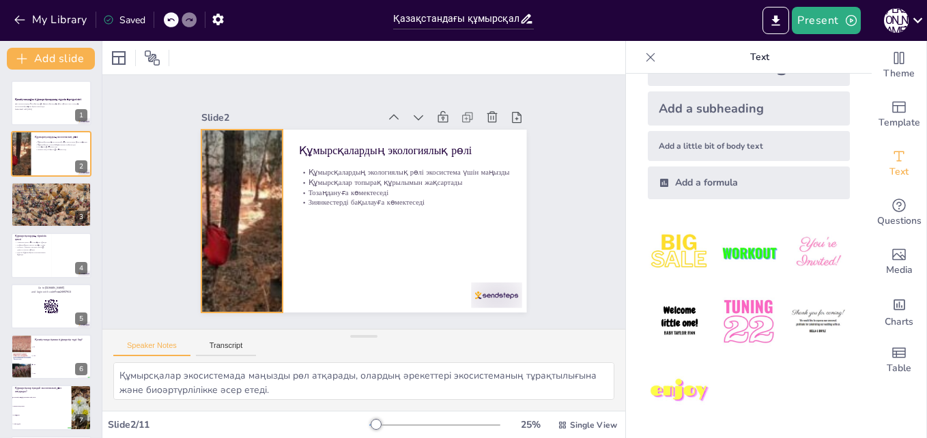
click at [303, 171] on div at bounding box center [486, 221] width 367 height 275
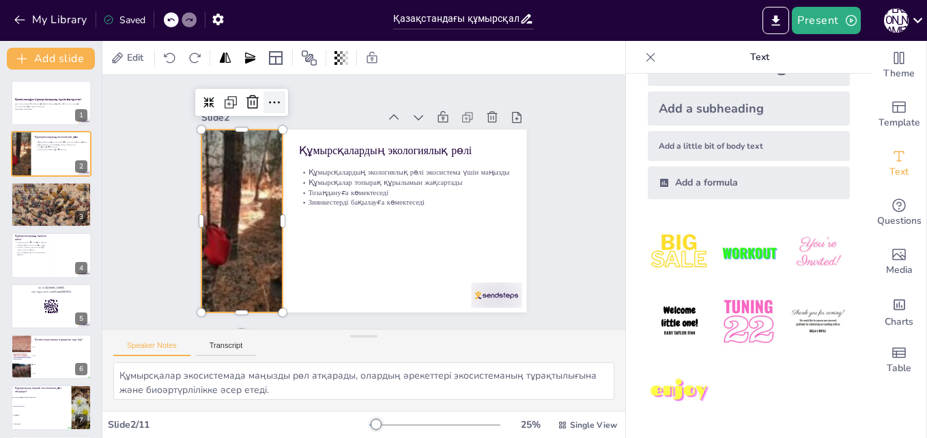
click at [366, 324] on icon at bounding box center [377, 335] width 23 height 23
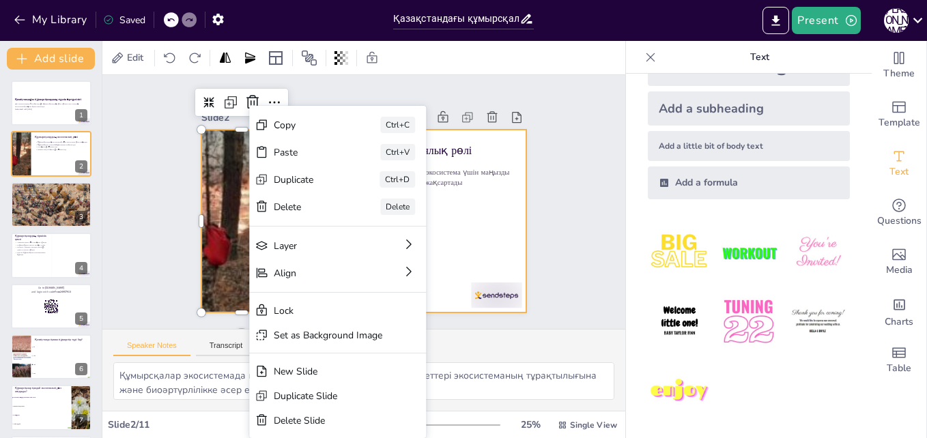
click at [458, 212] on div at bounding box center [346, 195] width 299 height 372
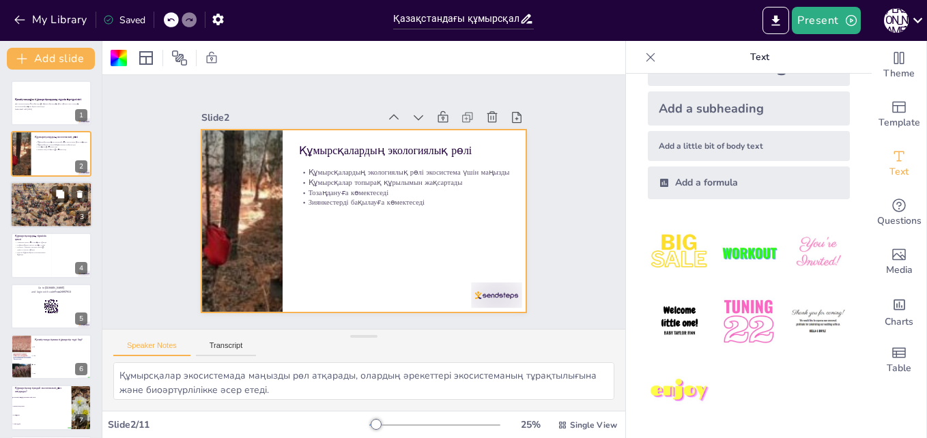
click at [31, 193] on p "Құмырсқалардың тіршілік ортасы" at bounding box center [51, 193] width 74 height 3
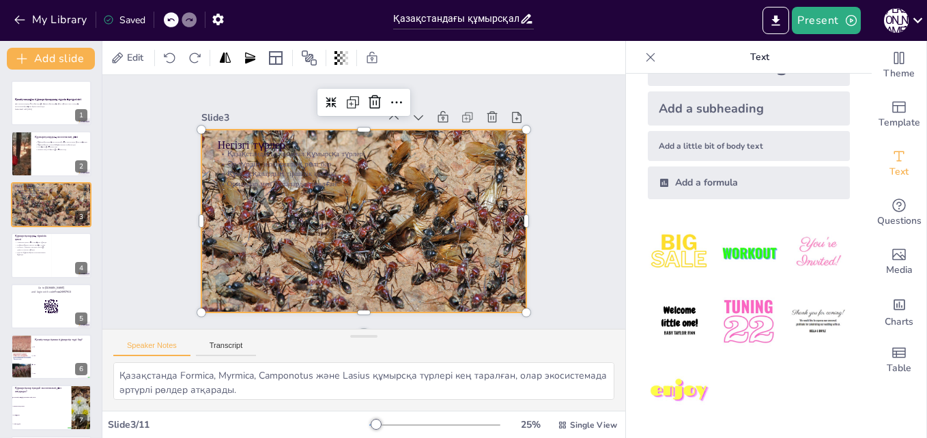
click at [284, 217] on div at bounding box center [371, 185] width 385 height 331
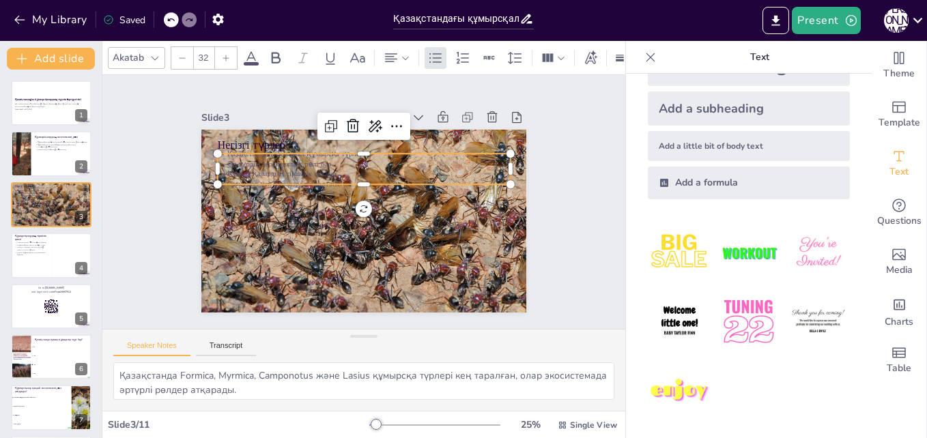
click at [341, 175] on p "Ормандар мен қалаларда таралған" at bounding box center [346, 202] width 10 height 293
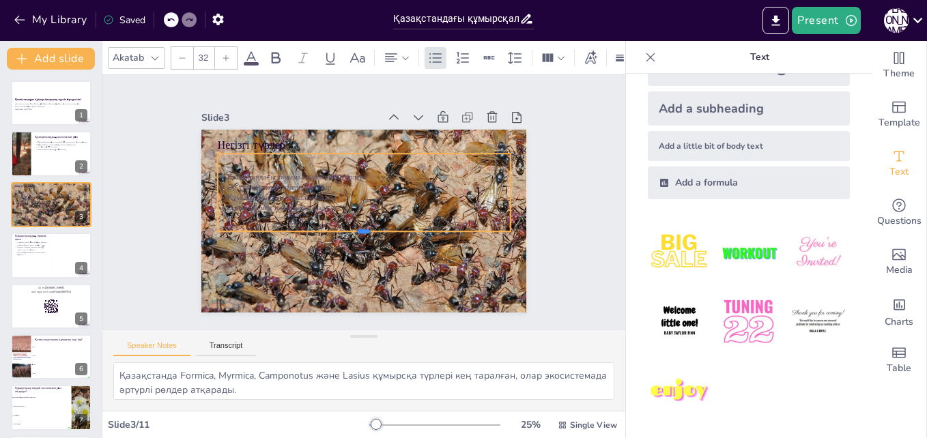
drag, startPoint x: 358, startPoint y: 181, endPoint x: 367, endPoint y: 228, distance: 48.0
click at [367, 228] on div at bounding box center [346, 172] width 259 height 156
click at [435, 209] on icon at bounding box center [444, 218] width 19 height 19
click at [348, 210] on div "Қазақстандағы танымал құмырсқа түрлері Әр түрдің экологиялық рөлі бар Құмырсқал…" at bounding box center [359, 211] width 292 height 214
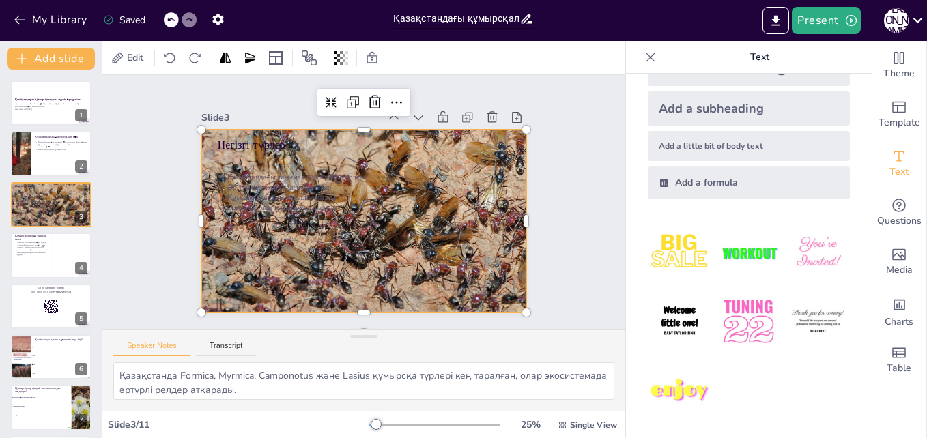
click at [290, 262] on div at bounding box center [355, 184] width 385 height 331
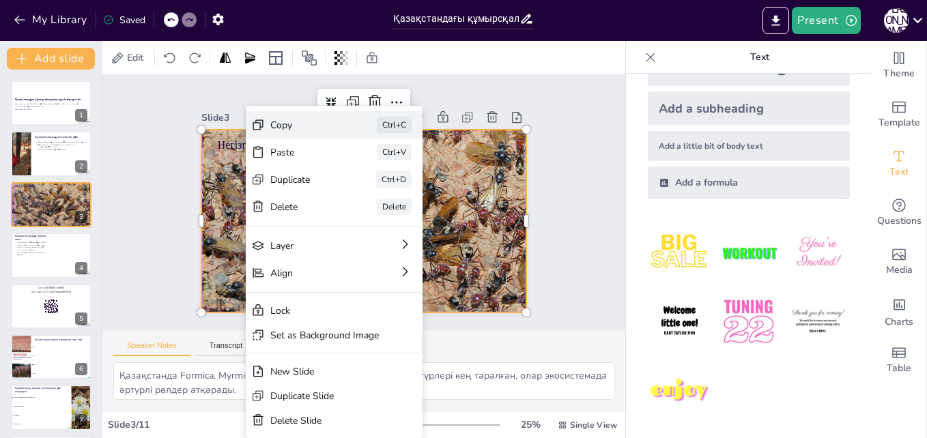
click at [365, 144] on div "Copy" at bounding box center [394, 171] width 59 height 55
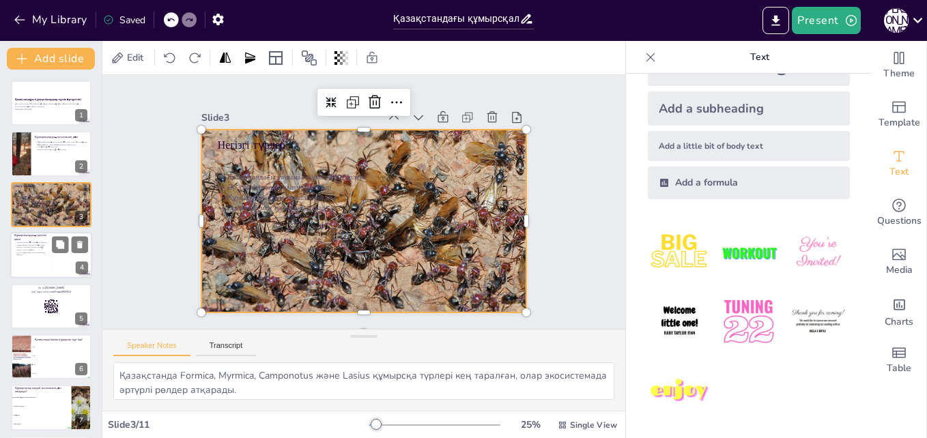
click at [61, 277] on div "Құмырсқалардың тіршілік циклі Тіршілік циклі төрт кезеңнен тұрады Жұмыртқадан е…" at bounding box center [51, 255] width 82 height 46
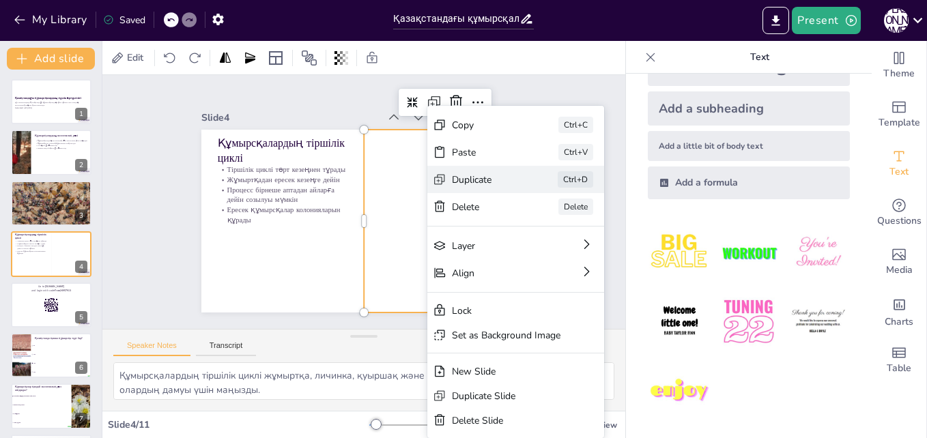
click at [537, 118] on div "Duplicate" at bounding box center [566, 91] width 59 height 55
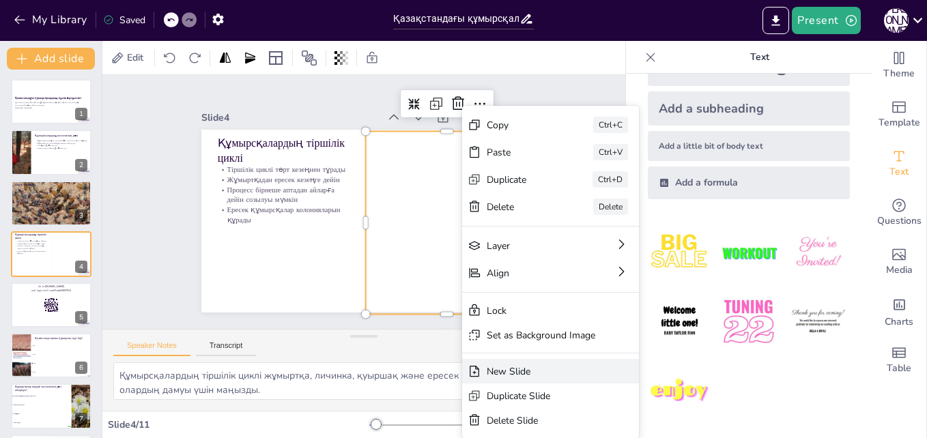
click at [55, 369] on div "New Slide" at bounding box center [27, 358] width 56 height 104
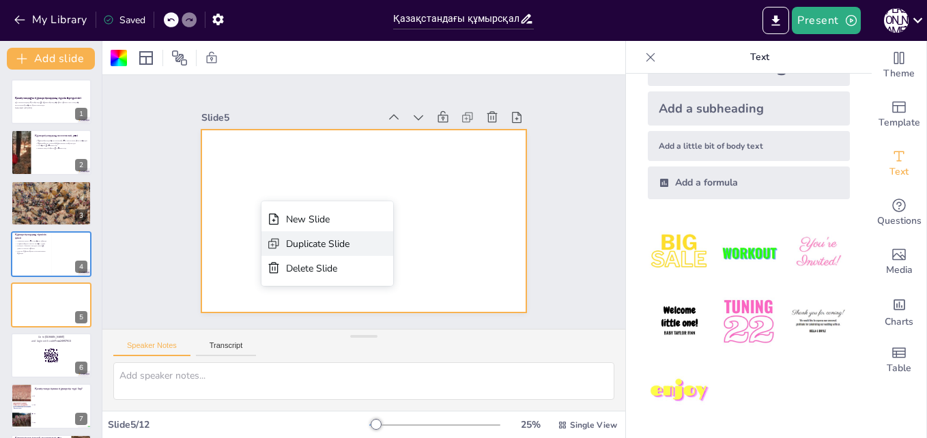
click at [288, 287] on div "Duplicate Slide" at bounding box center [348, 335] width 121 height 97
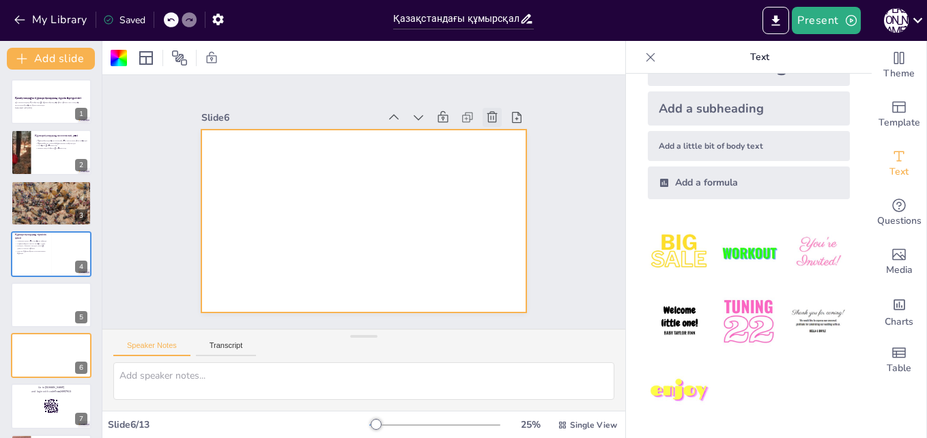
click at [488, 258] on div at bounding box center [501, 271] width 26 height 26
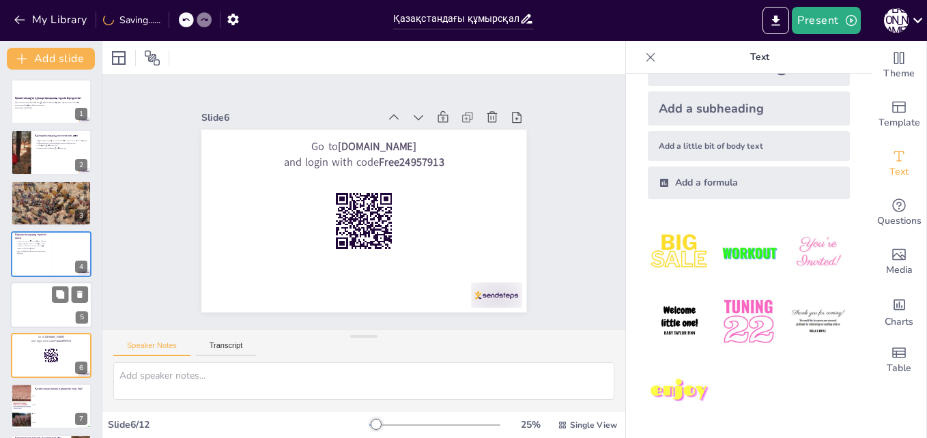
click at [29, 301] on div at bounding box center [51, 305] width 82 height 46
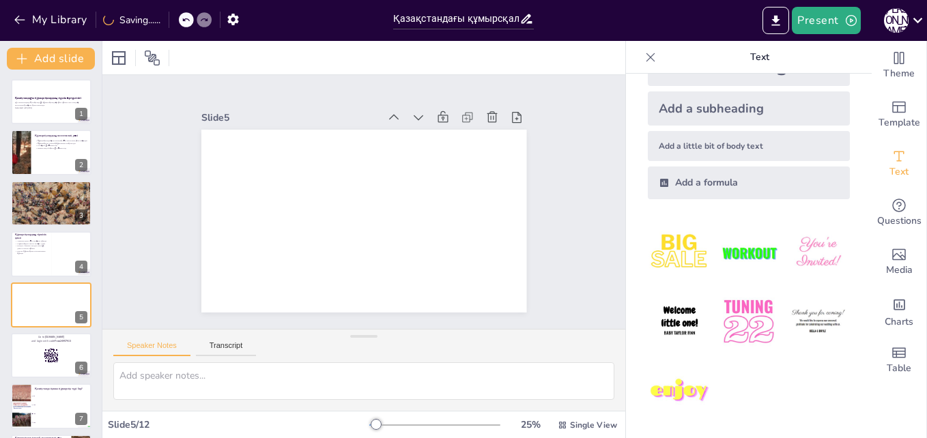
scroll to position [53, 0]
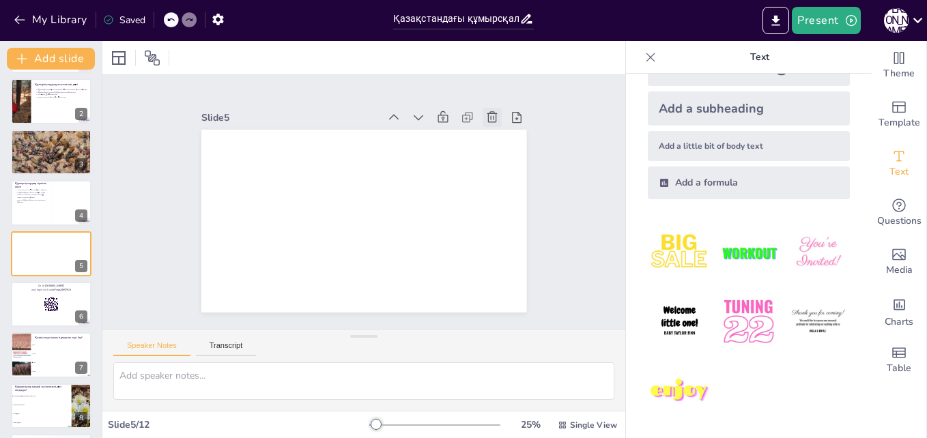
click at [332, 62] on icon at bounding box center [323, 53] width 17 height 17
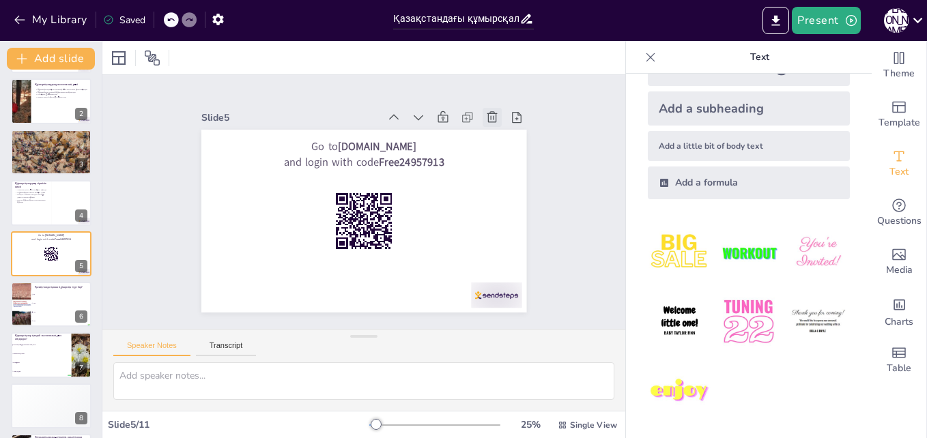
click at [367, 346] on icon at bounding box center [357, 355] width 19 height 19
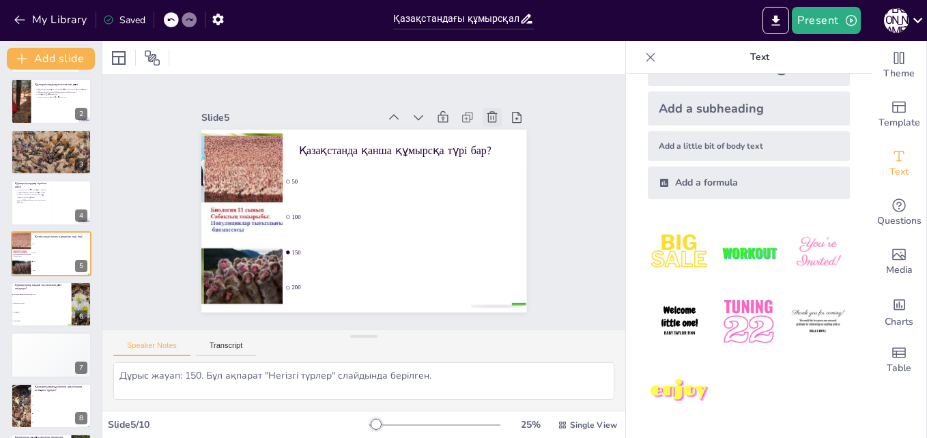
click at [348, 59] on icon at bounding box center [339, 50] width 18 height 18
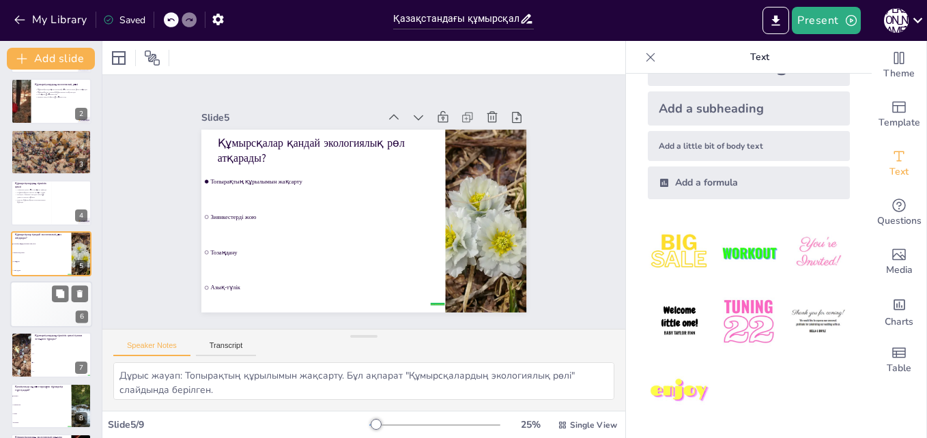
click at [30, 316] on div "4 Participant 4 200" at bounding box center [30, 313] width 41 height 9
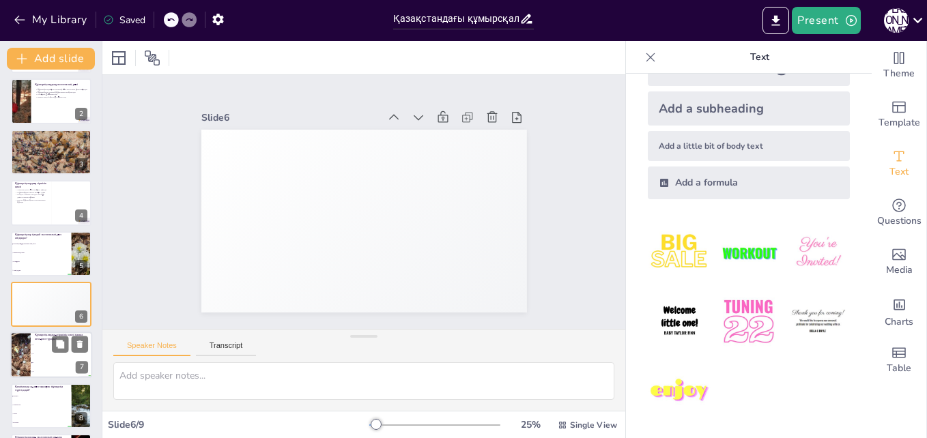
scroll to position [103, 0]
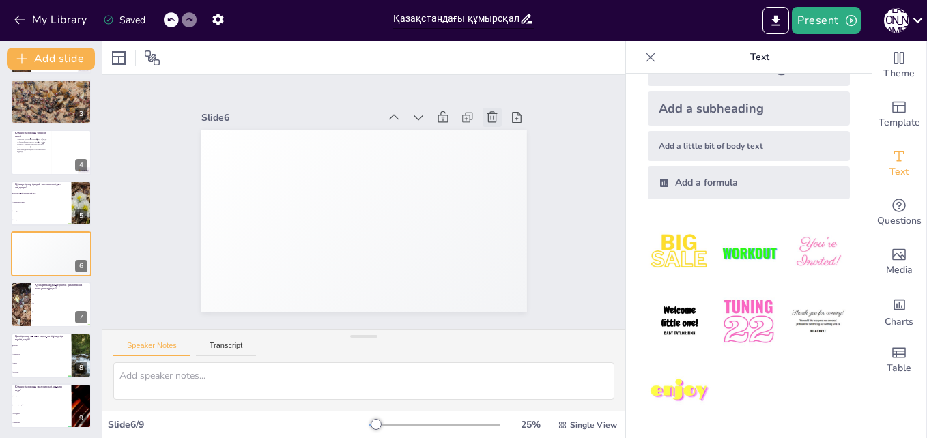
click at [478, 98] on icon at bounding box center [472, 91] width 12 height 13
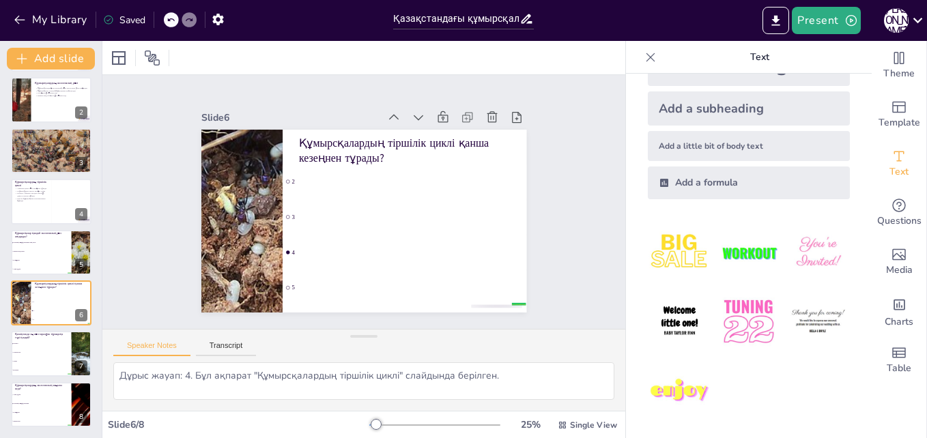
scroll to position [54, 0]
click at [499, 247] on icon at bounding box center [508, 256] width 19 height 19
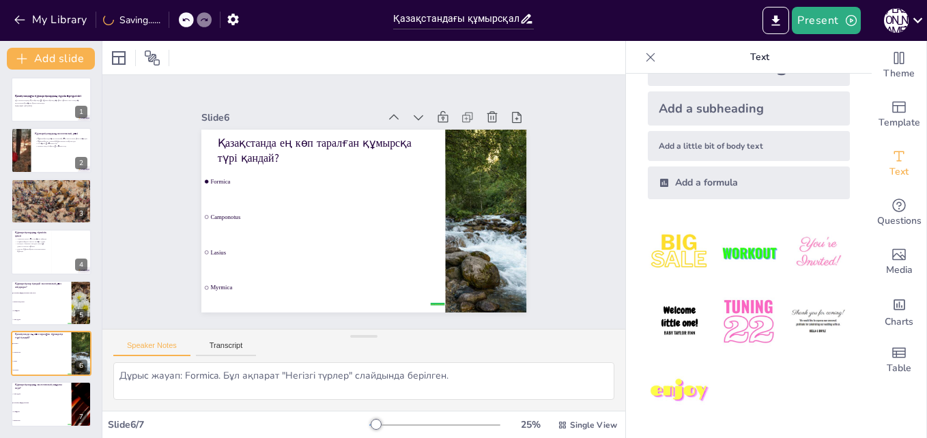
scroll to position [3, 0]
click at [504, 152] on icon at bounding box center [512, 160] width 17 height 17
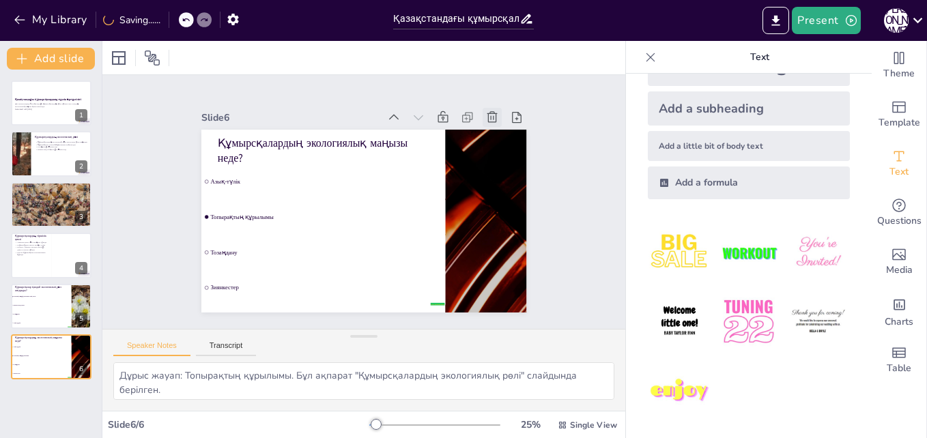
click at [243, 111] on icon at bounding box center [234, 119] width 18 height 18
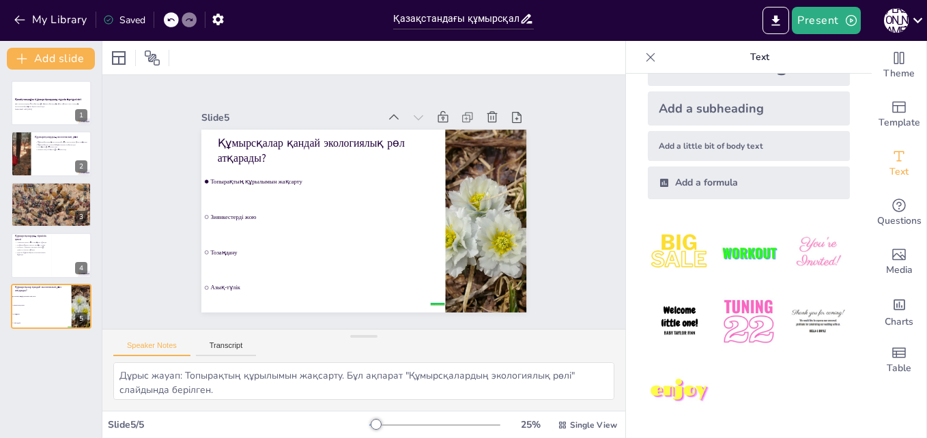
click at [229, 251] on icon at bounding box center [220, 259] width 16 height 16
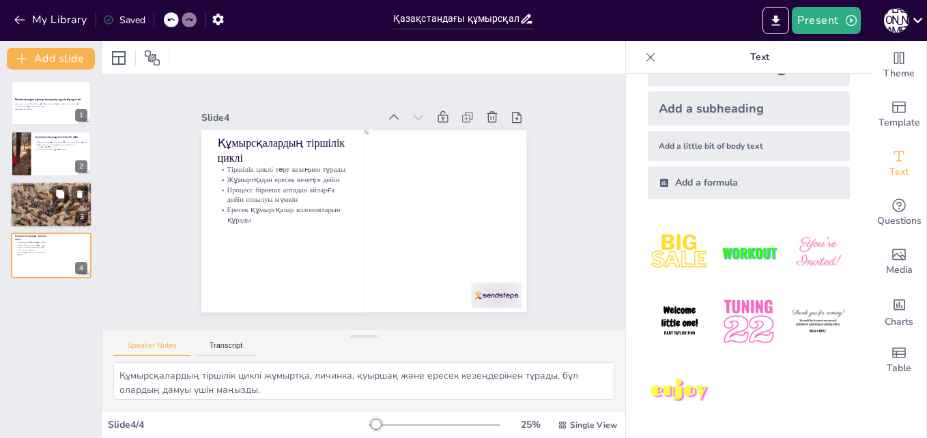
click at [61, 213] on div at bounding box center [51, 205] width 82 height 55
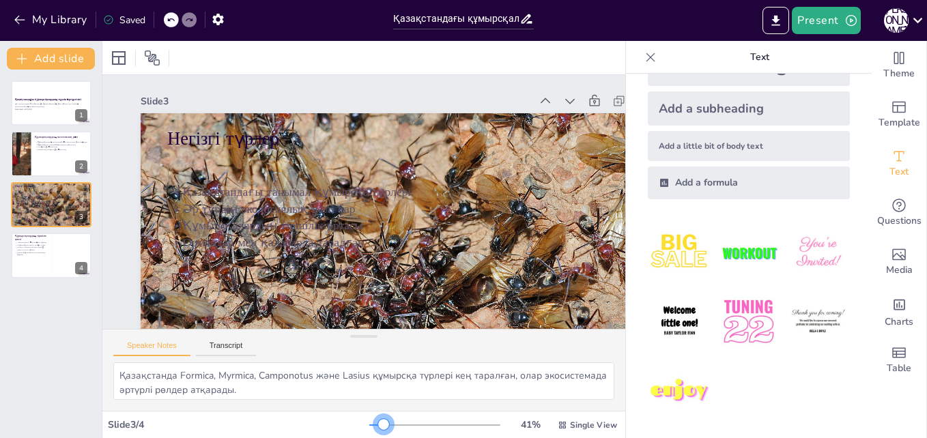
drag, startPoint x: 369, startPoint y: 428, endPoint x: 376, endPoint y: 373, distance: 55.1
click at [375, 438] on div "Slide 3 / 4 41 % Single View" at bounding box center [363, 424] width 523 height 27
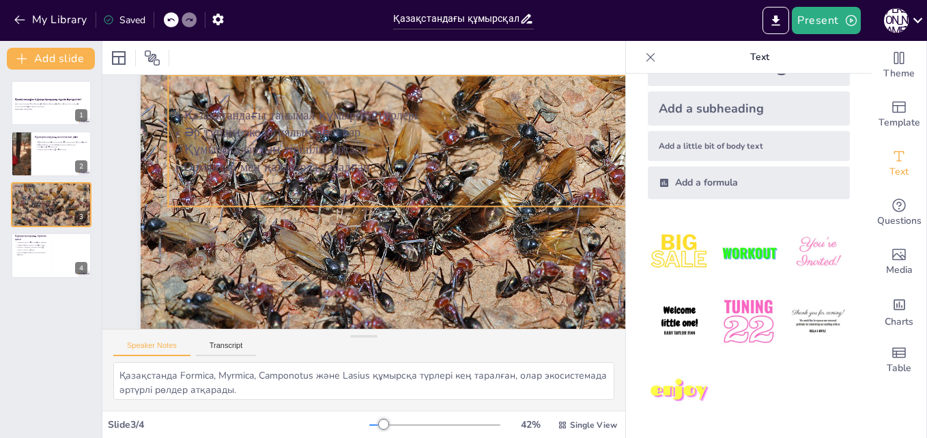
scroll to position [104, 0]
